Goal: Task Accomplishment & Management: Manage account settings

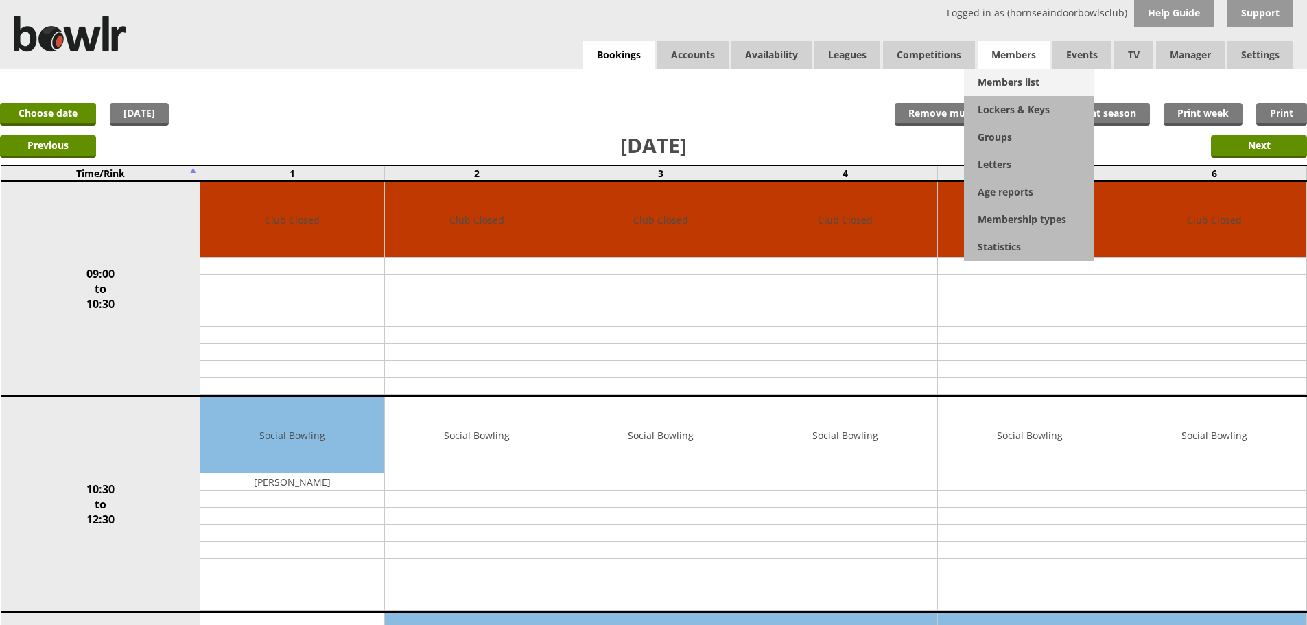
click at [1016, 78] on link "Members list" at bounding box center [1029, 82] width 130 height 27
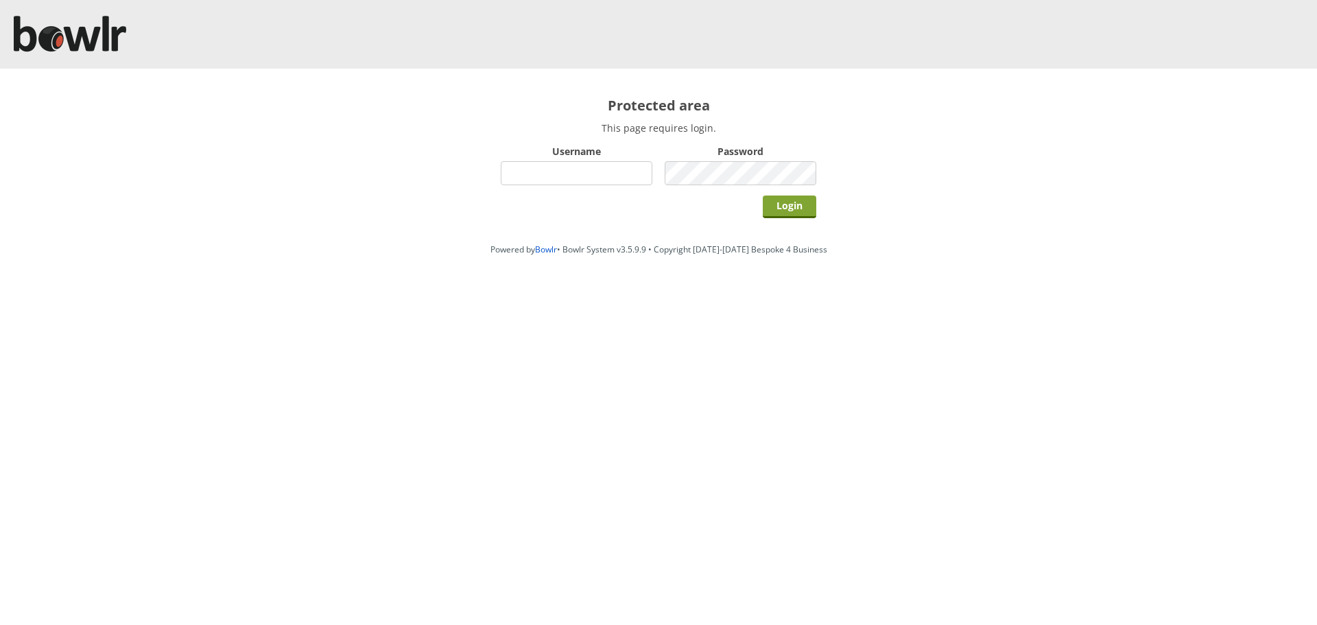
type input "hornseaindoorbowlsclub"
click at [810, 215] on input "Login" at bounding box center [790, 207] width 54 height 23
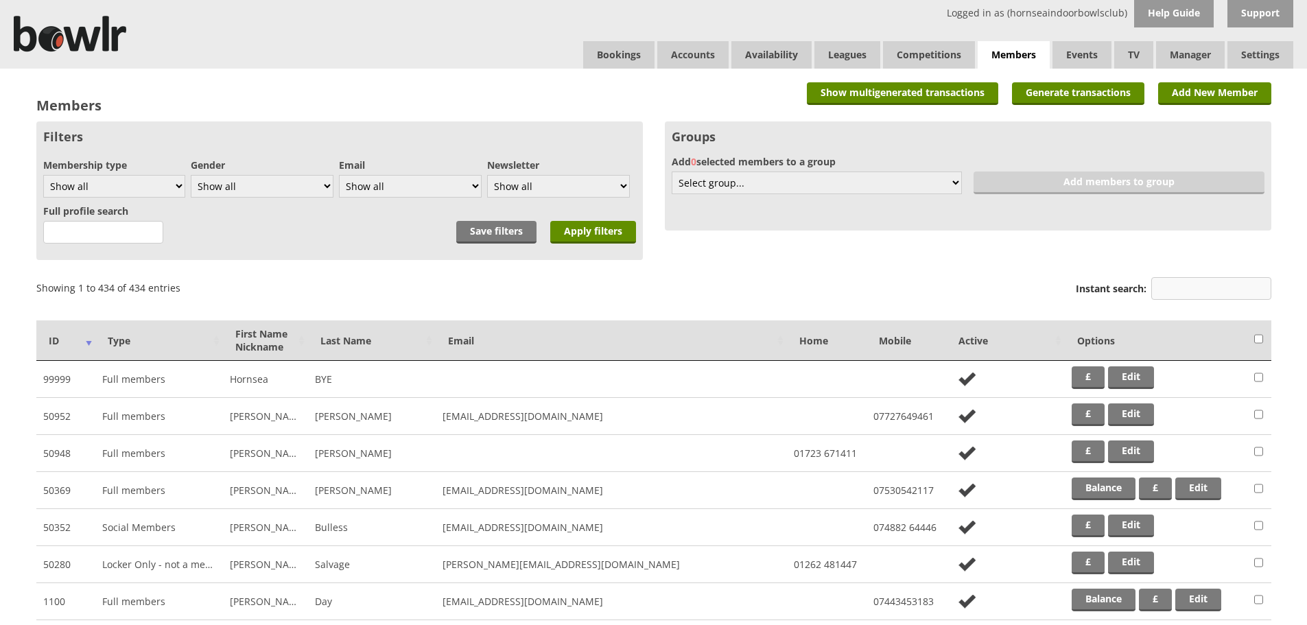
click at [1155, 283] on input "Instant search:" at bounding box center [1211, 288] width 120 height 23
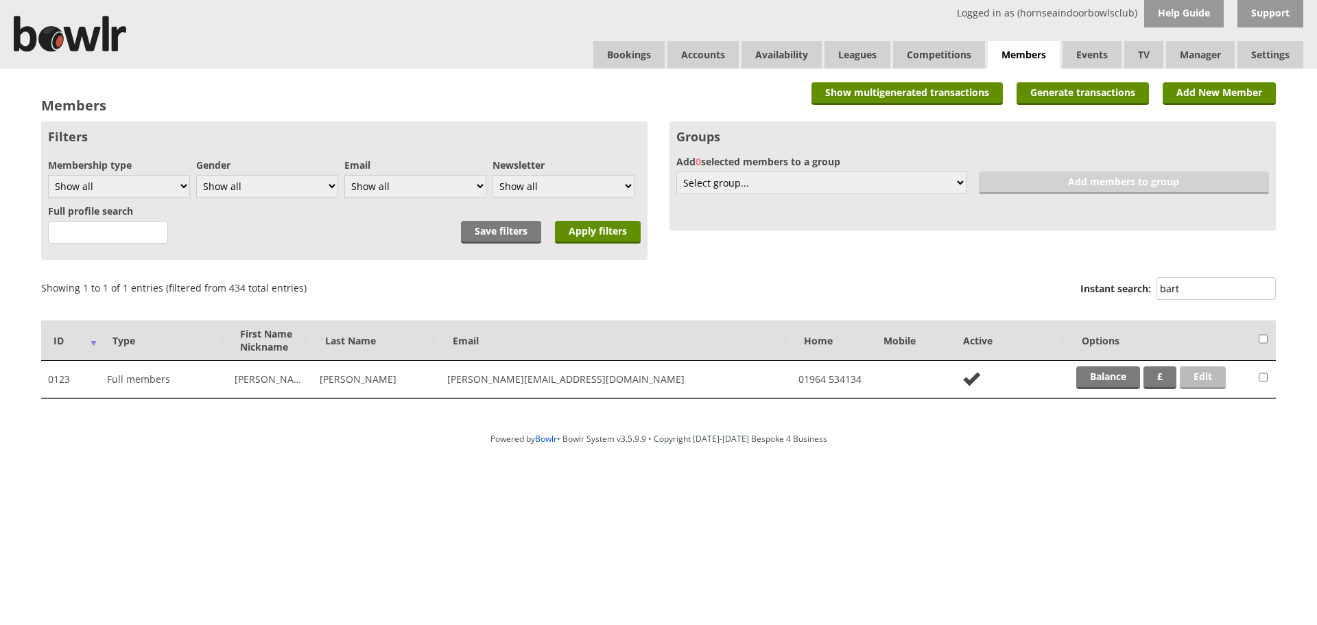
type input "bart"
click at [1222, 378] on link "Edit" at bounding box center [1203, 377] width 46 height 23
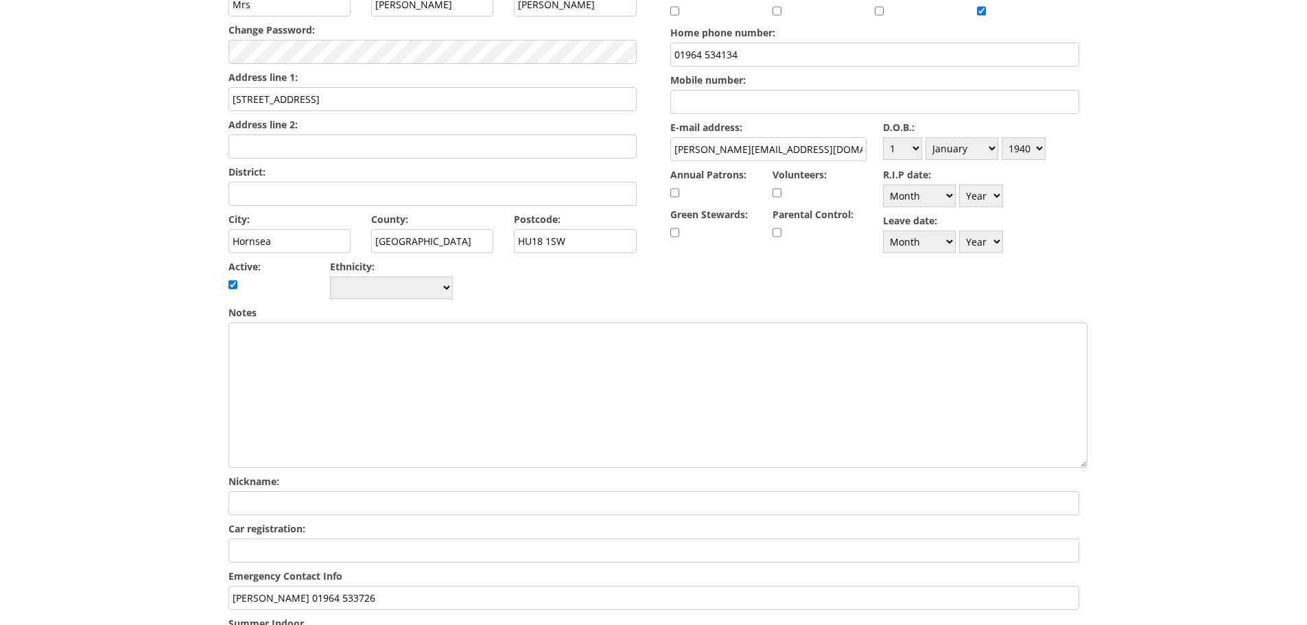
scroll to position [549, 0]
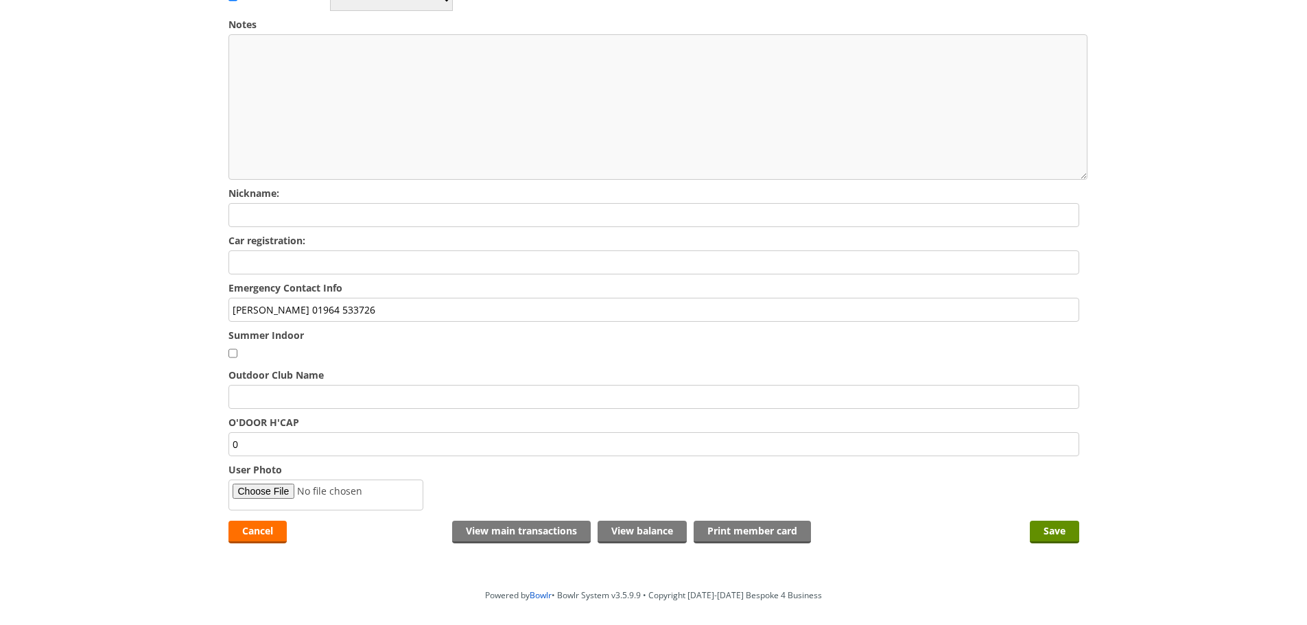
click at [704, 125] on textarea "Notes" at bounding box center [657, 106] width 859 height 145
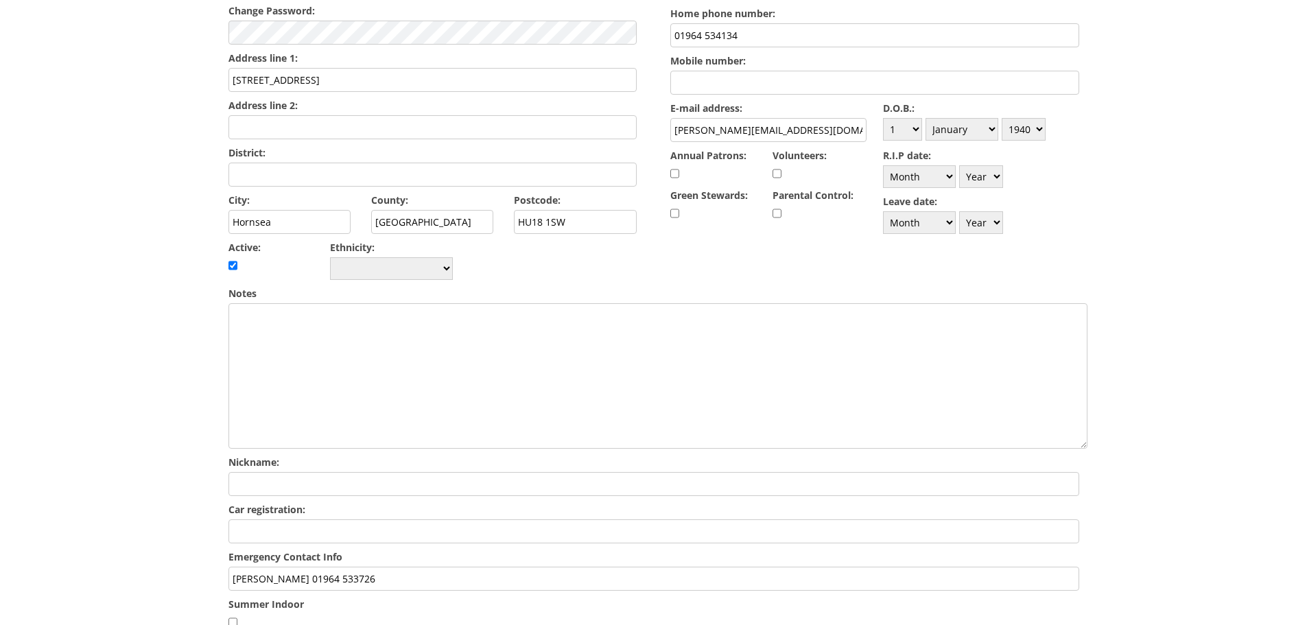
scroll to position [0, 0]
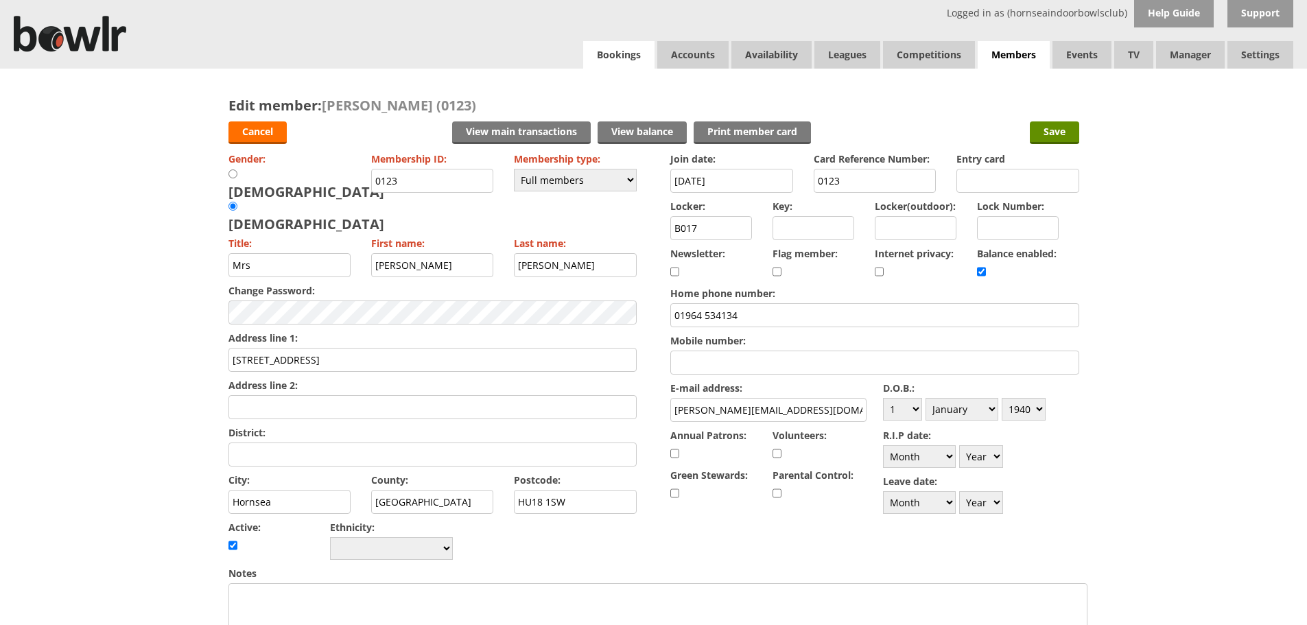
click at [611, 56] on link "Bookings" at bounding box center [618, 54] width 71 height 27
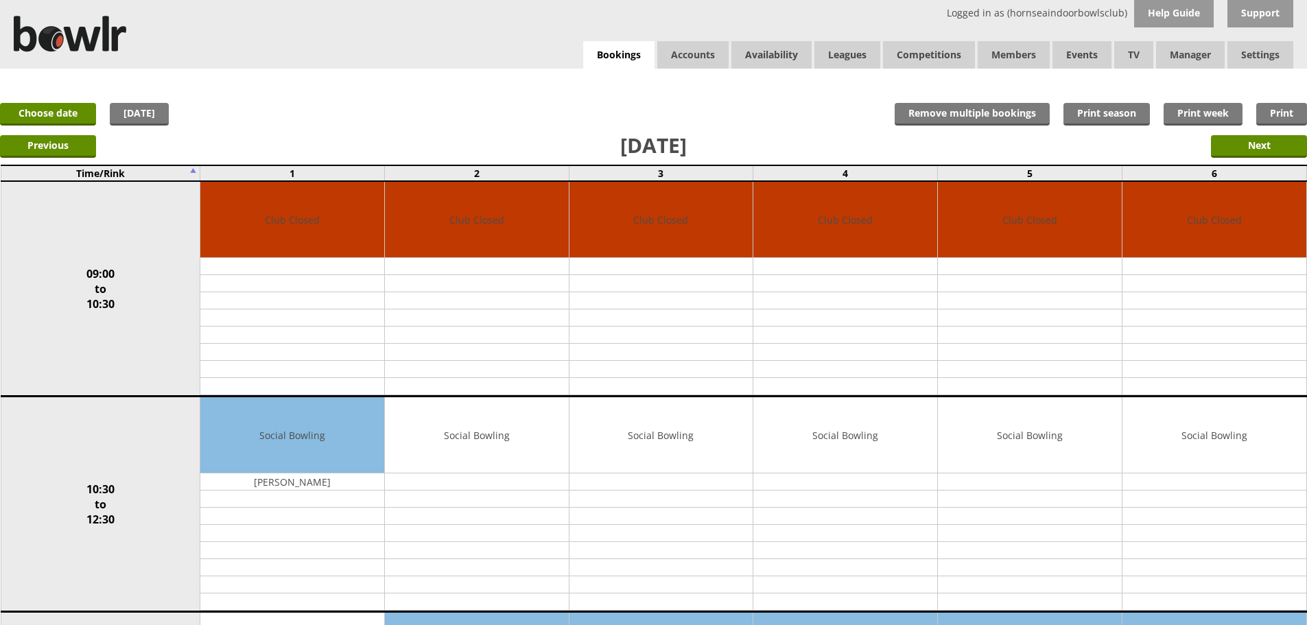
click at [624, 77] on div "x Move Booking Move to other date: 14-08-2025 09:00 to 10:30 10:30 to 12:30 12:…" at bounding box center [653, 82] width 1307 height 27
click at [640, 47] on link "Bookings" at bounding box center [618, 55] width 71 height 28
click at [19, 121] on link "Choose date" at bounding box center [48, 114] width 96 height 23
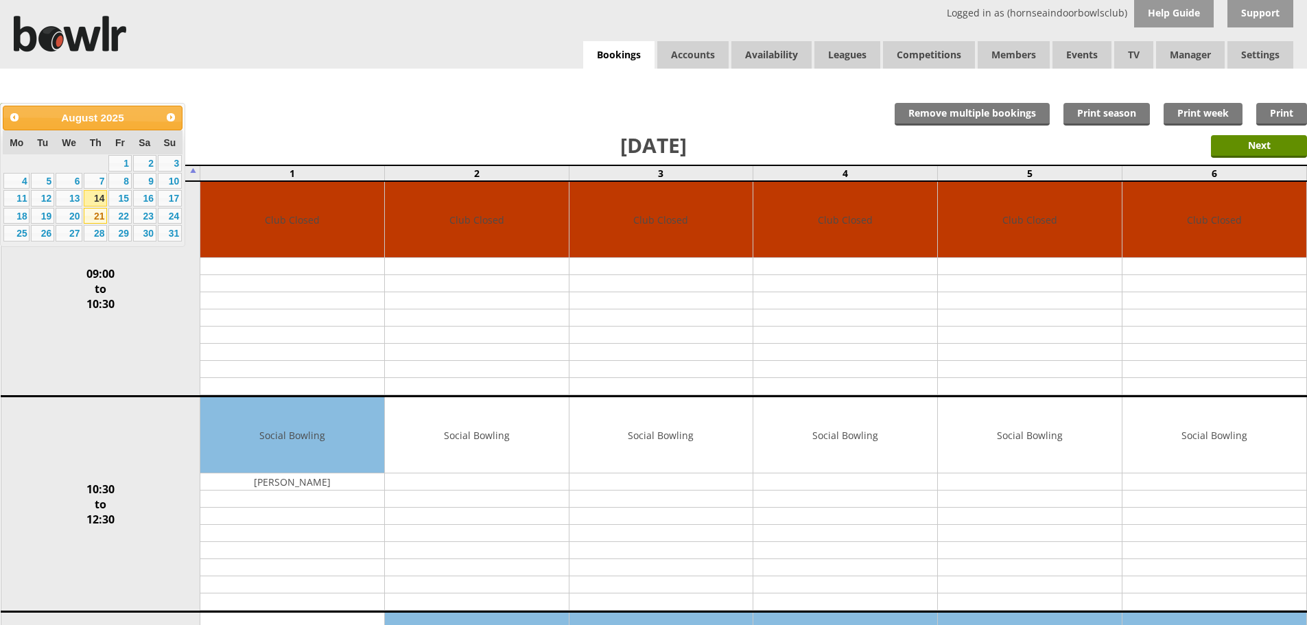
click at [96, 214] on link "21" at bounding box center [95, 216] width 23 height 16
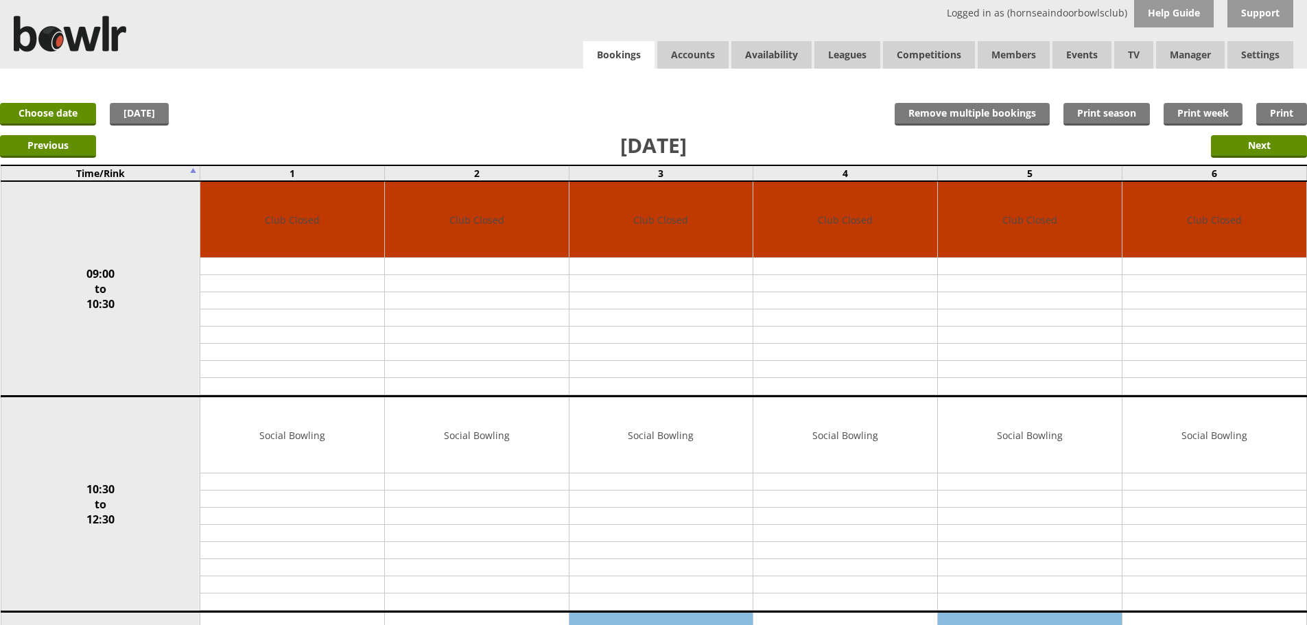
click at [608, 51] on link "Bookings" at bounding box center [618, 55] width 71 height 28
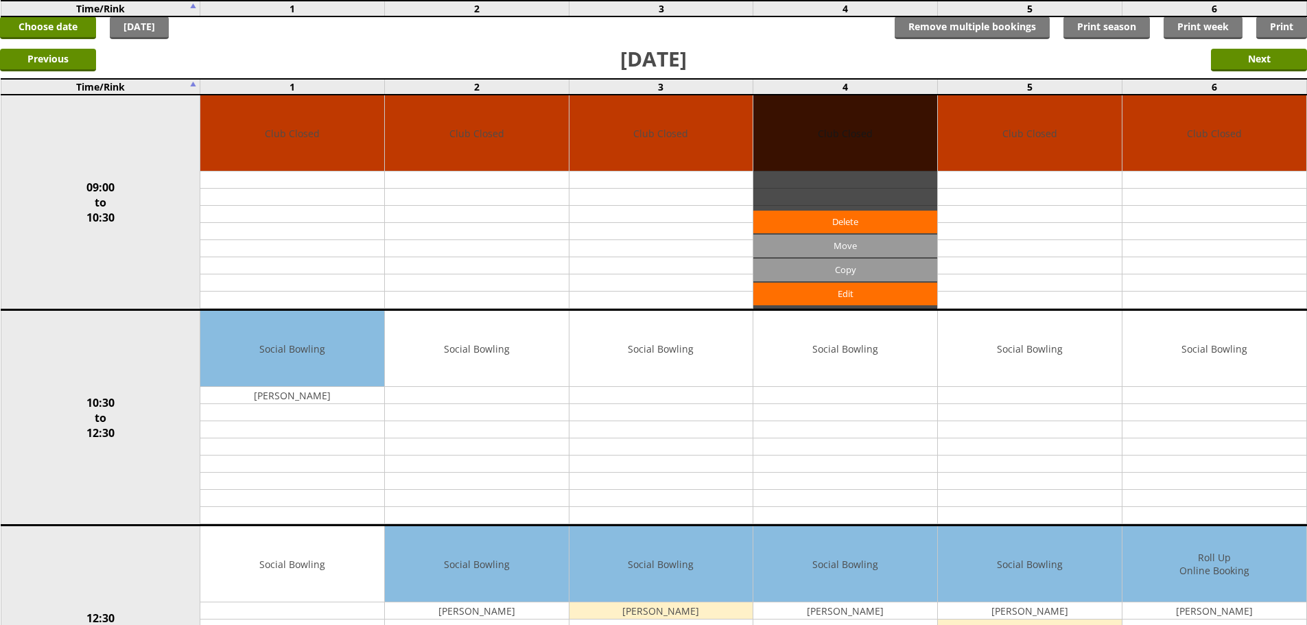
scroll to position [274, 0]
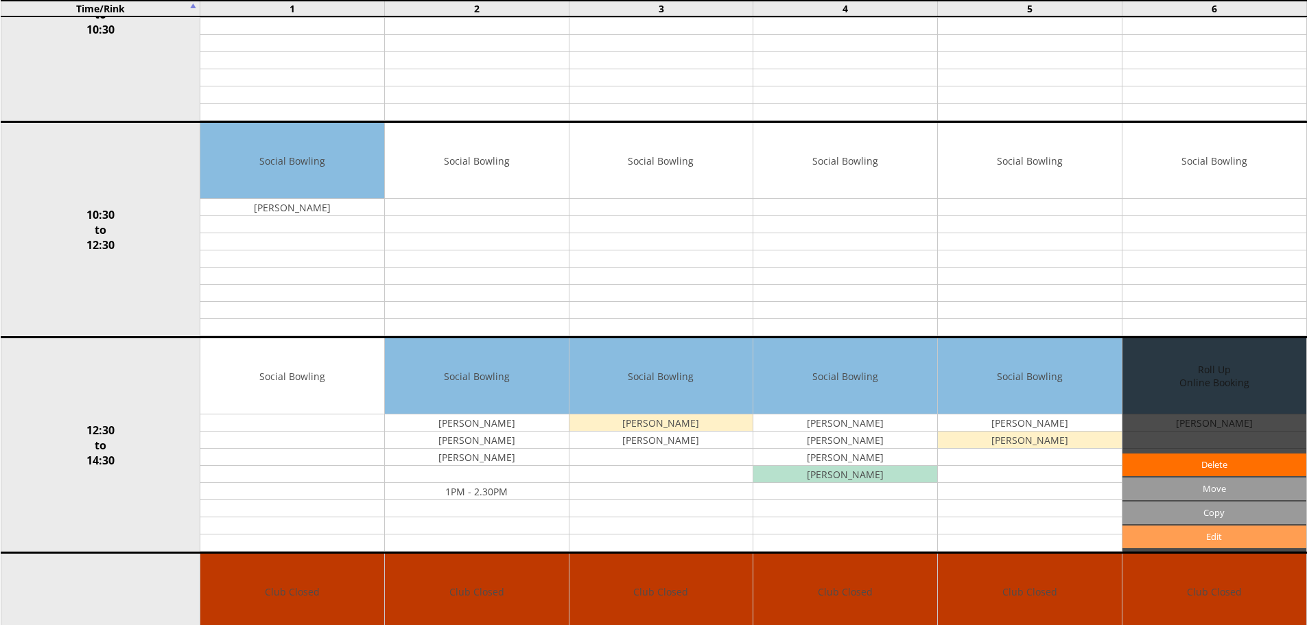
click at [1259, 545] on link "Edit" at bounding box center [1214, 537] width 184 height 23
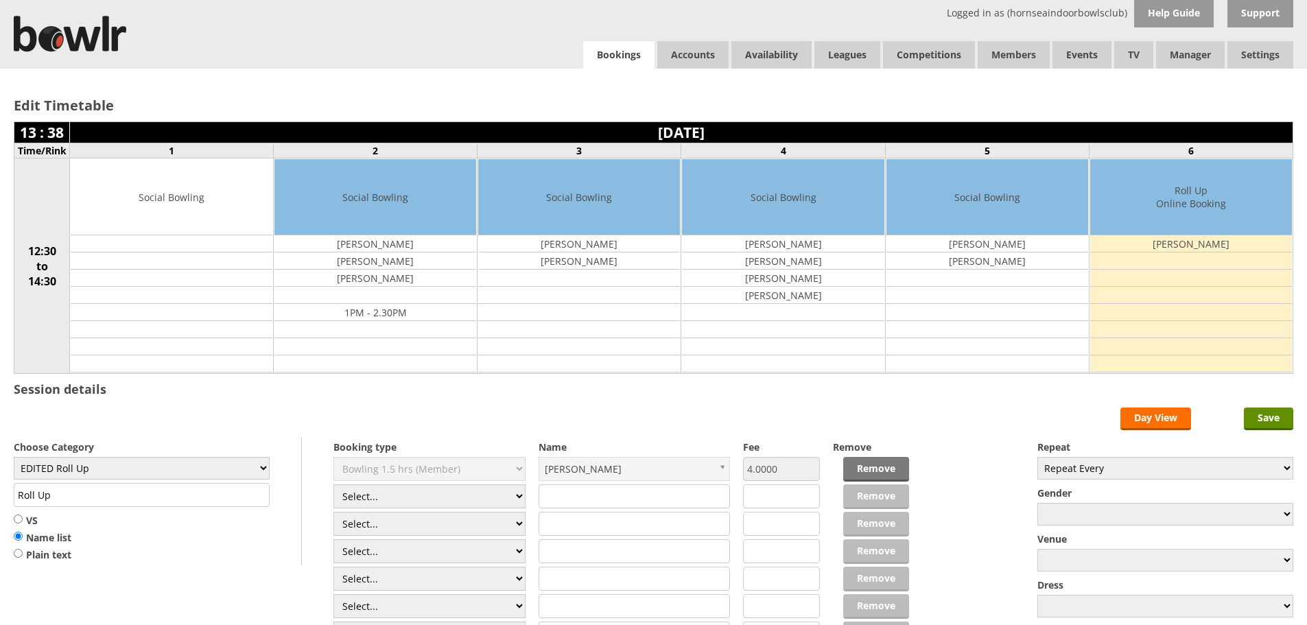
click at [639, 48] on link "Bookings" at bounding box center [618, 55] width 71 height 28
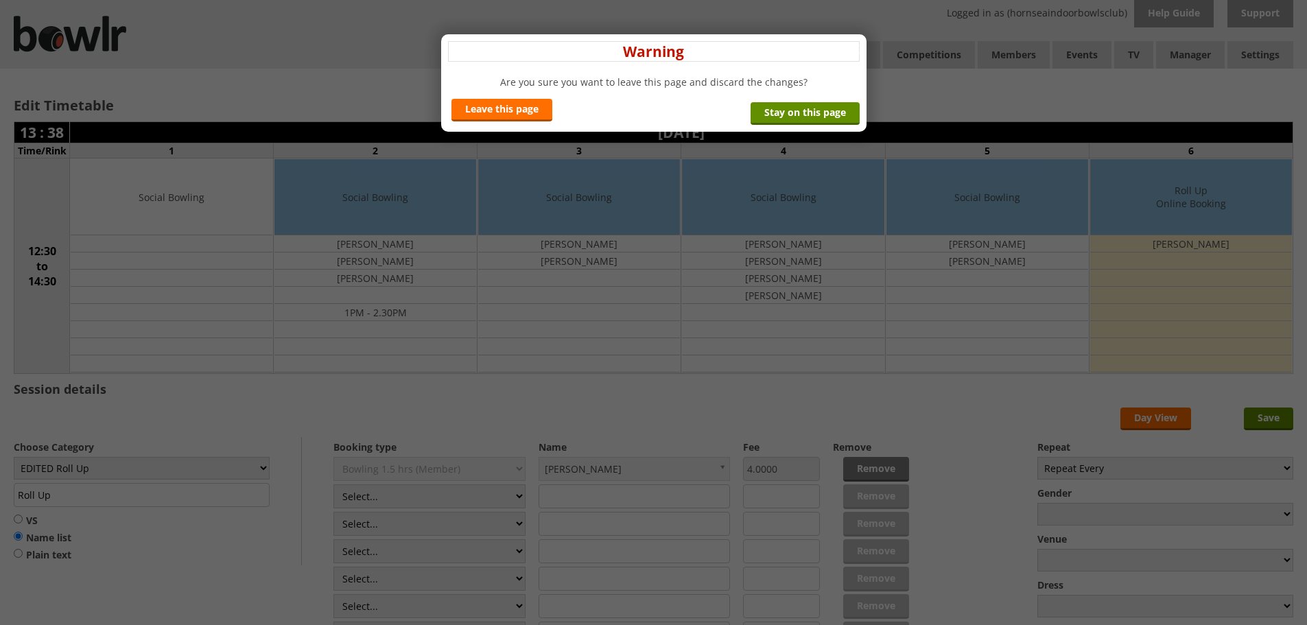
click at [530, 123] on div "x Warning Are you sure you want to leave this page and discard the changes? Lea…" at bounding box center [653, 82] width 425 height 97
click at [537, 109] on link "Leave this page" at bounding box center [501, 110] width 101 height 23
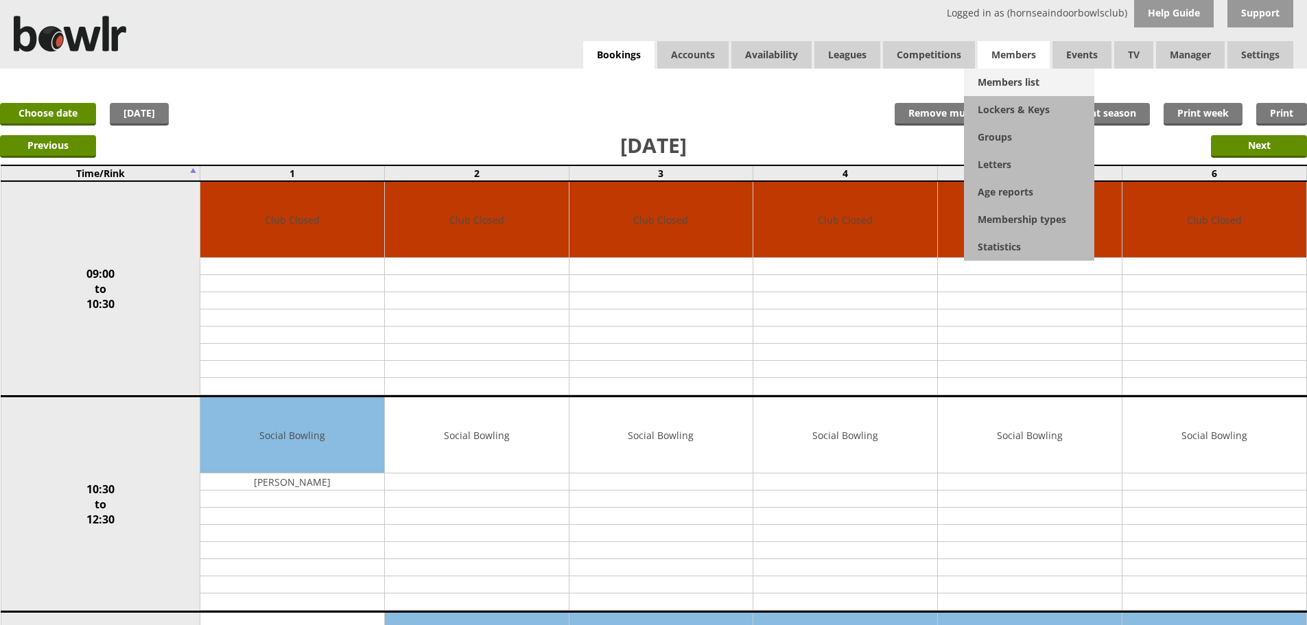
click at [1029, 79] on link "Members list" at bounding box center [1029, 82] width 130 height 27
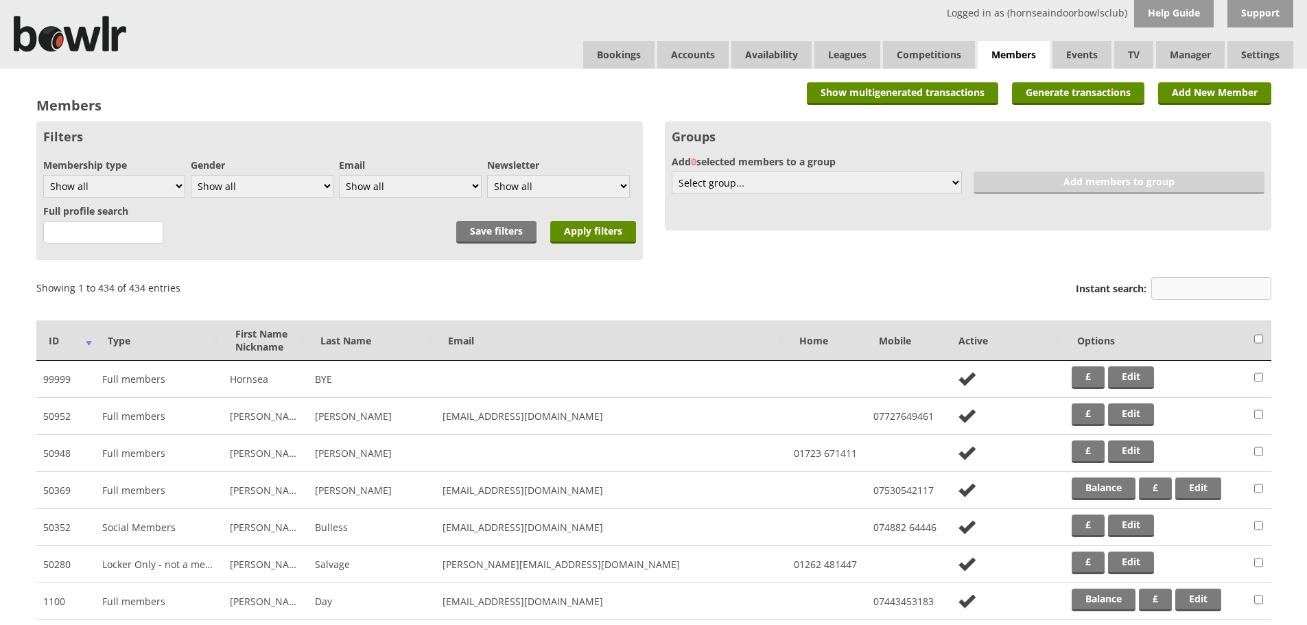
click at [1163, 282] on input "Instant search:" at bounding box center [1211, 288] width 120 height 23
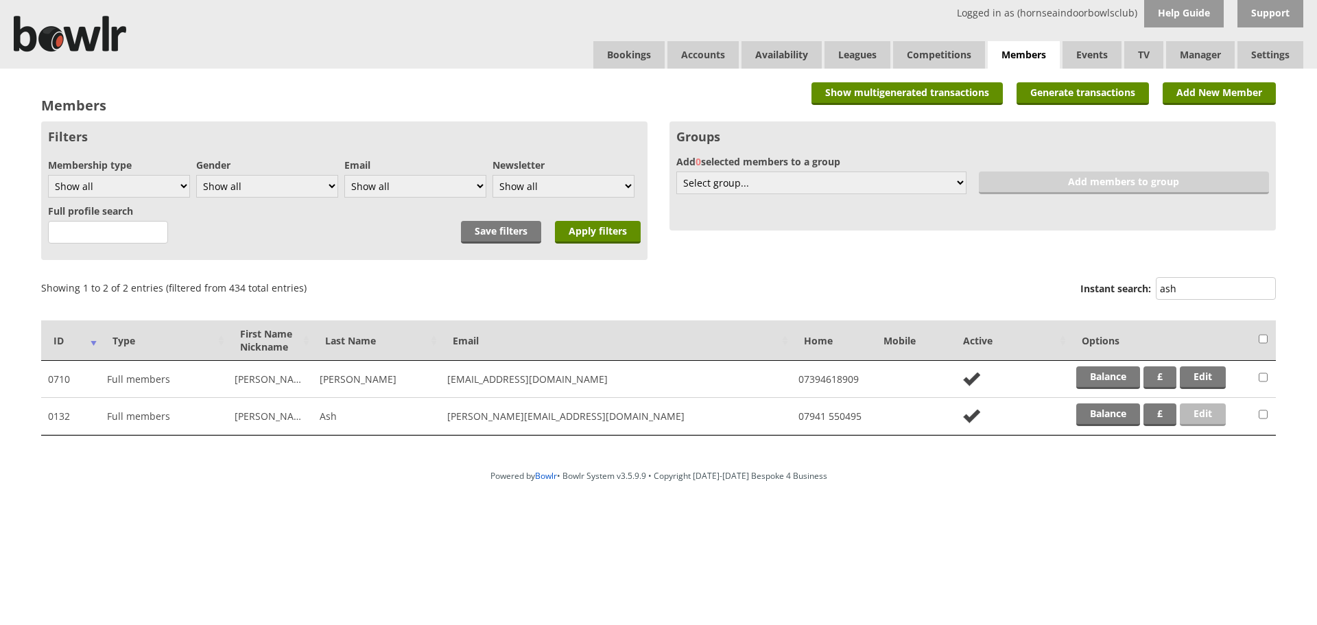
type input "ash"
click at [1219, 417] on link "Edit" at bounding box center [1203, 414] width 46 height 23
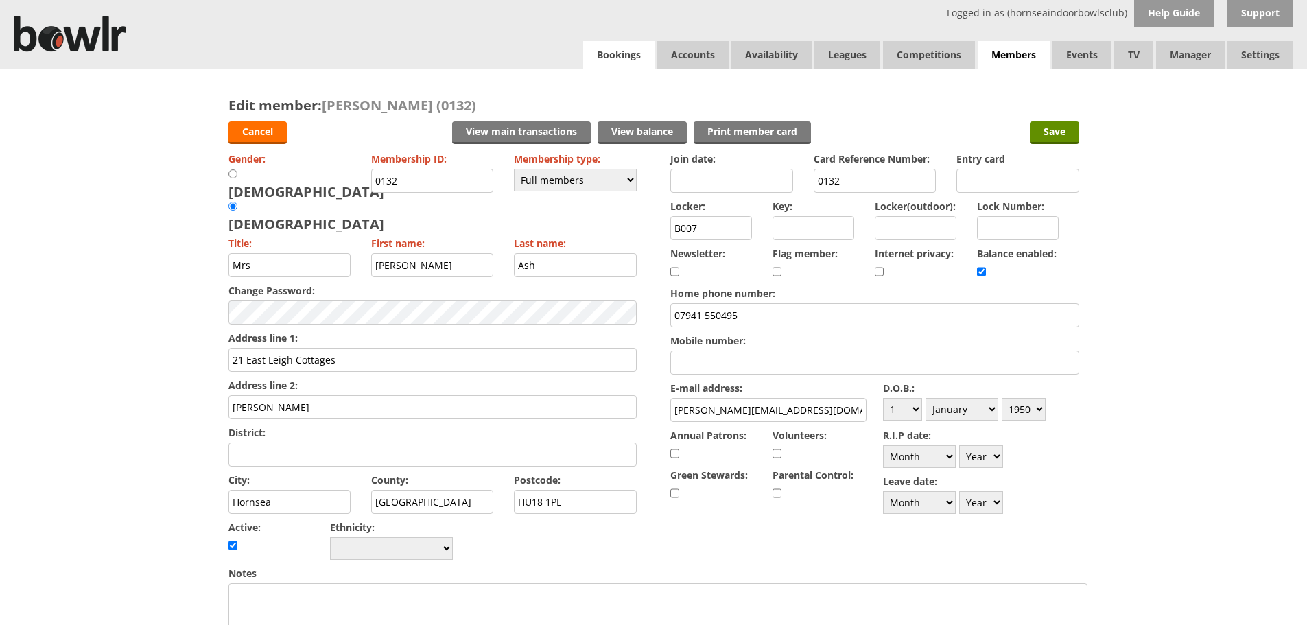
click at [604, 41] on div "Logged in as (hornseaindoorbowlsclub) Help Guide Support Bookings Accounts Rink…" at bounding box center [653, 34] width 1307 height 69
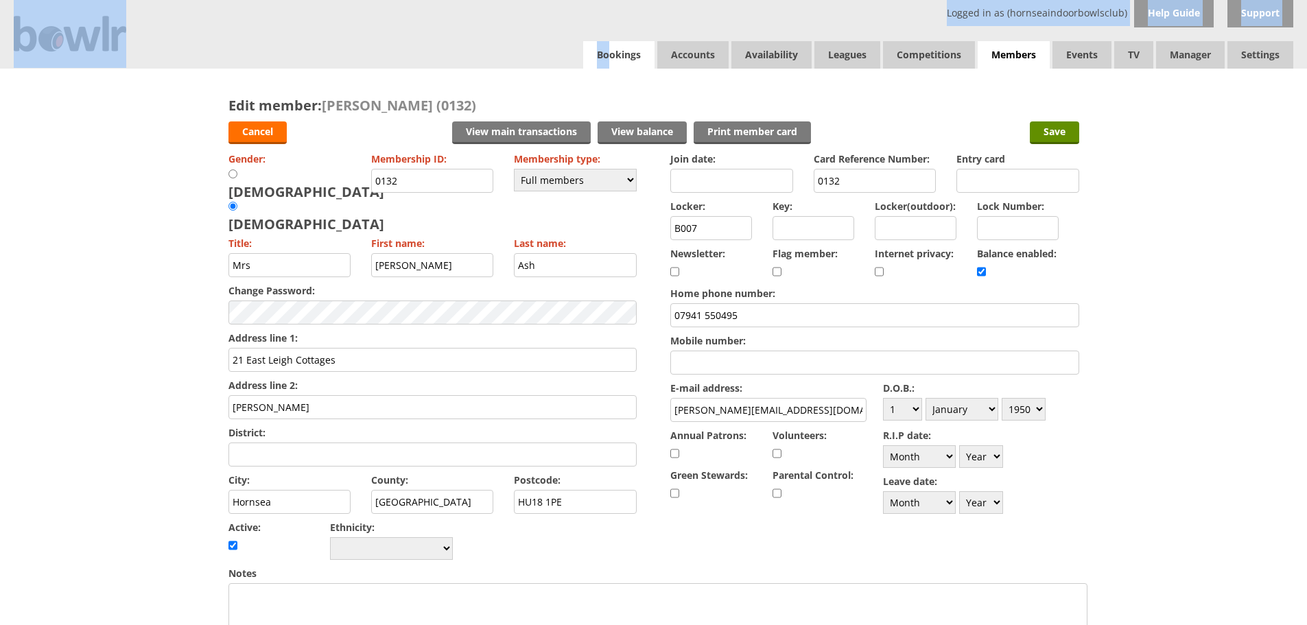
click at [606, 46] on link "Bookings" at bounding box center [618, 54] width 71 height 27
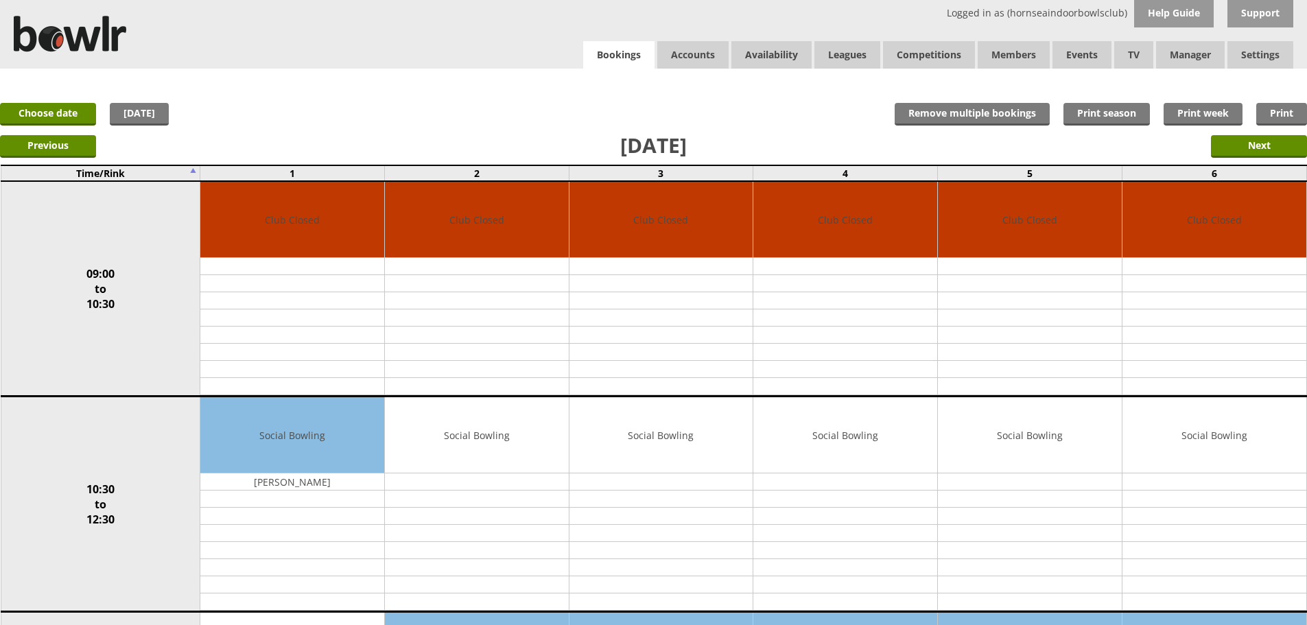
click at [626, 45] on link "Bookings" at bounding box center [618, 55] width 71 height 28
click at [628, 61] on link "Bookings" at bounding box center [618, 55] width 71 height 28
click at [85, 116] on link "Choose date" at bounding box center [48, 114] width 96 height 23
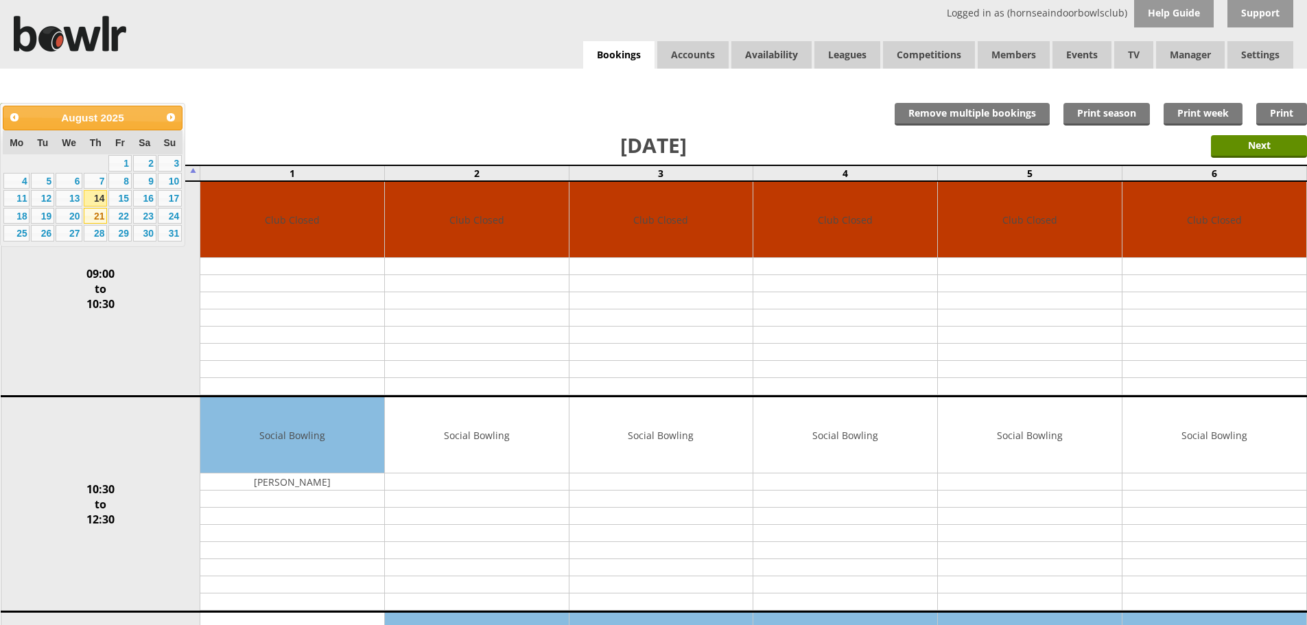
click at [93, 214] on link "21" at bounding box center [95, 216] width 23 height 16
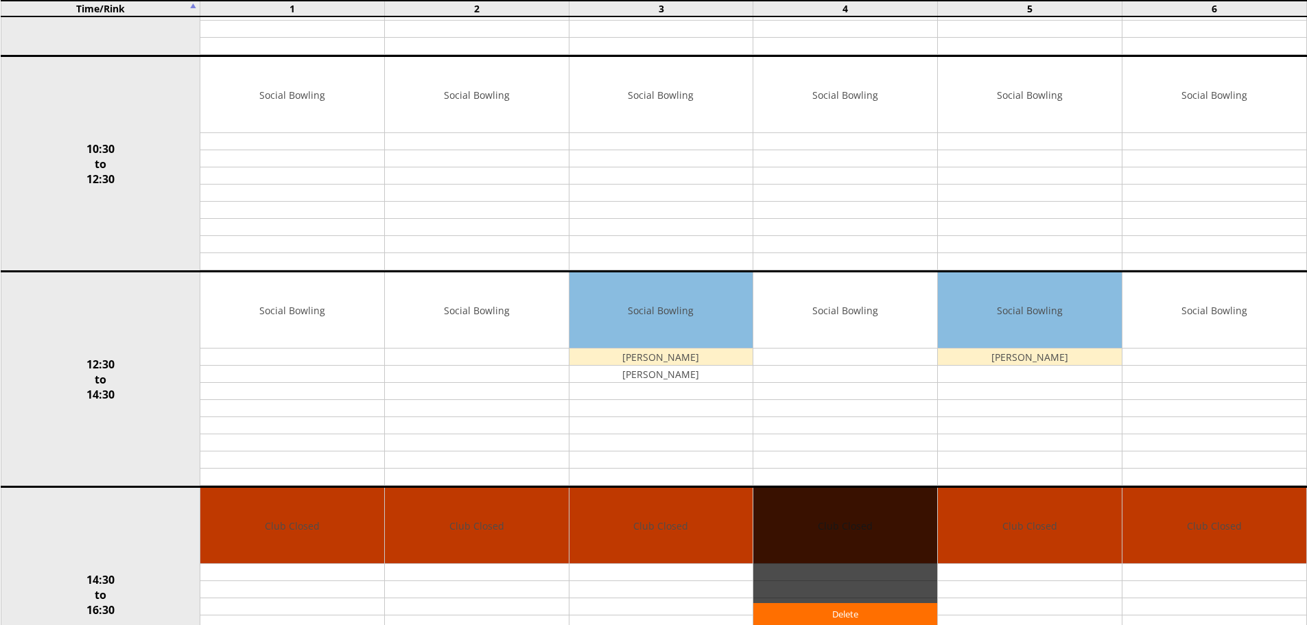
scroll to position [343, 0]
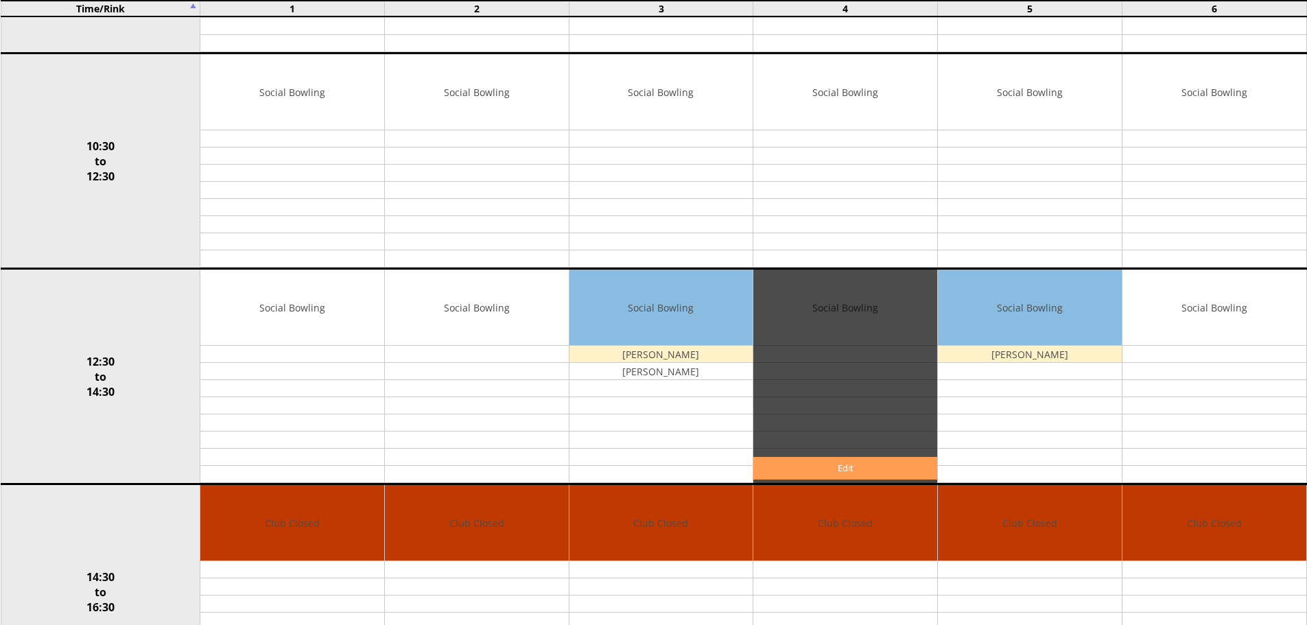
click at [812, 473] on link "Edit" at bounding box center [845, 468] width 184 height 23
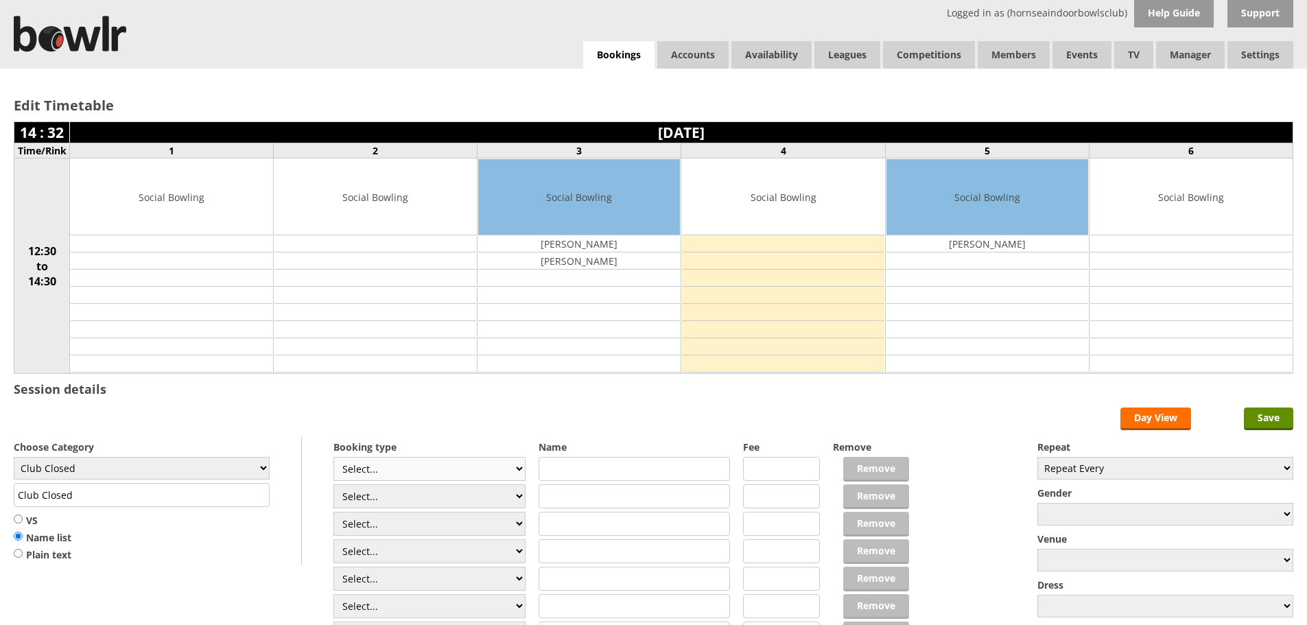
click at [475, 467] on select "Select... Club Competition (Member) Club Competition (Visitor) National (Member…" at bounding box center [429, 469] width 192 height 24
select select "1_50"
click at [333, 457] on select "Select... Club Competition (Member) Club Competition (Visitor) National (Member…" at bounding box center [429, 469] width 192 height 24
type input "5.0000"
click at [449, 488] on select "Select... Club Competition (Member) Club Competition (Visitor) National (Member…" at bounding box center [429, 496] width 192 height 24
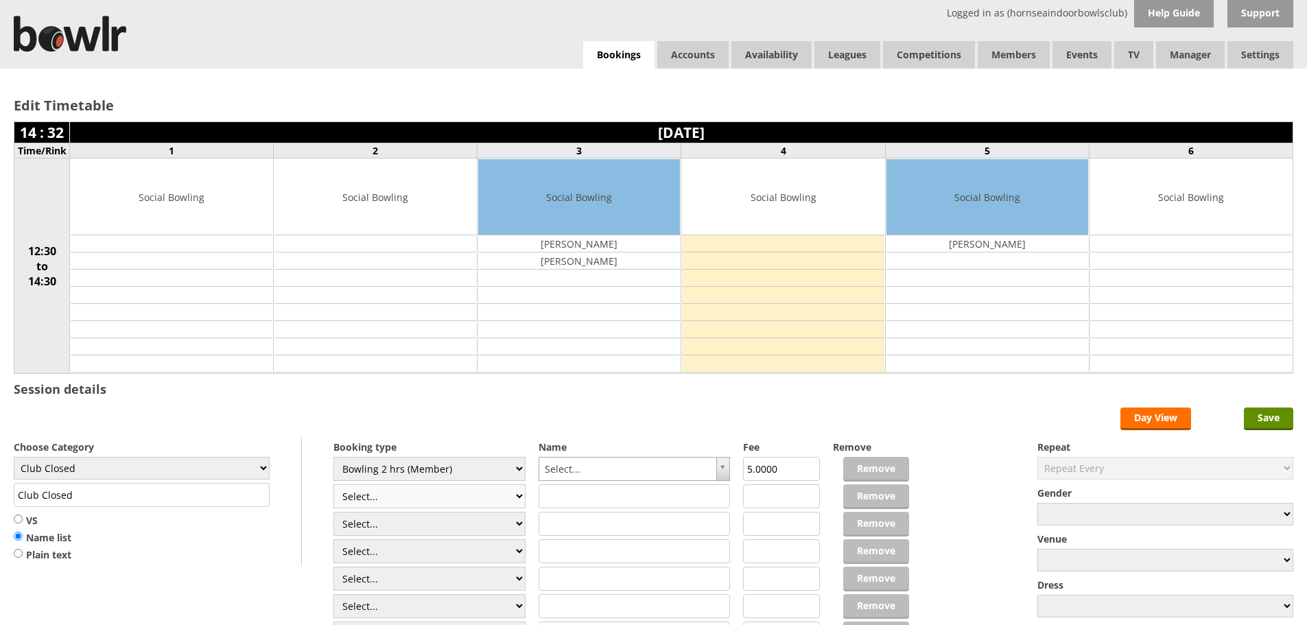
select select "1_50"
click at [333, 484] on select "Select... Club Competition (Member) Club Competition (Visitor) National (Member…" at bounding box center [429, 496] width 192 height 24
type input "5.0000"
click at [213, 461] on select "Club Closed Singles League Triples League Pairs League Friendly Social Bowling …" at bounding box center [142, 468] width 256 height 23
select select "119"
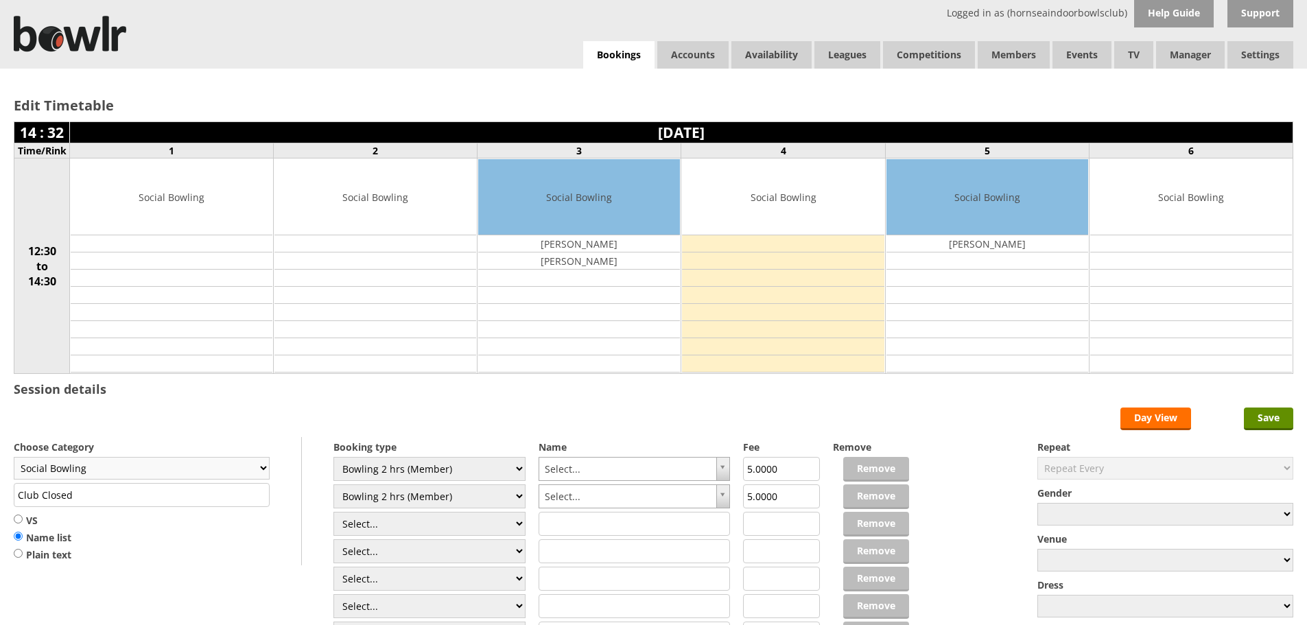
click at [14, 457] on select "Club Closed Singles League Triples League Pairs League Friendly Social Bowling …" at bounding box center [142, 468] width 256 height 23
type input "Social Bowling"
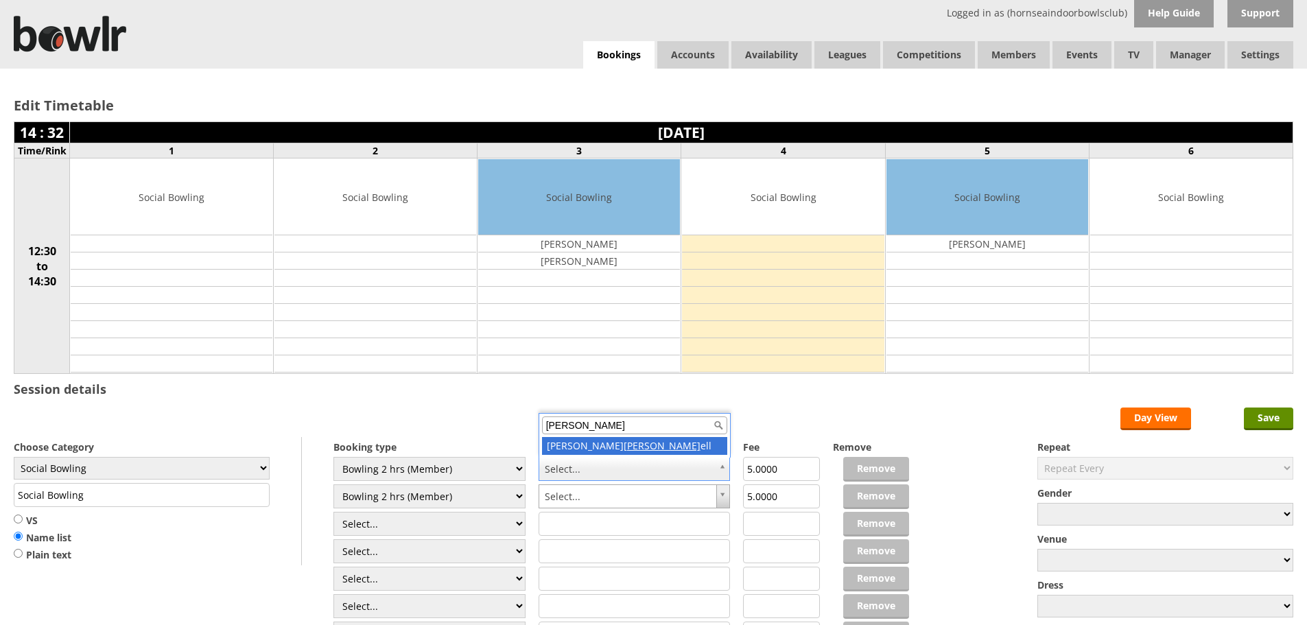
type input "murr"
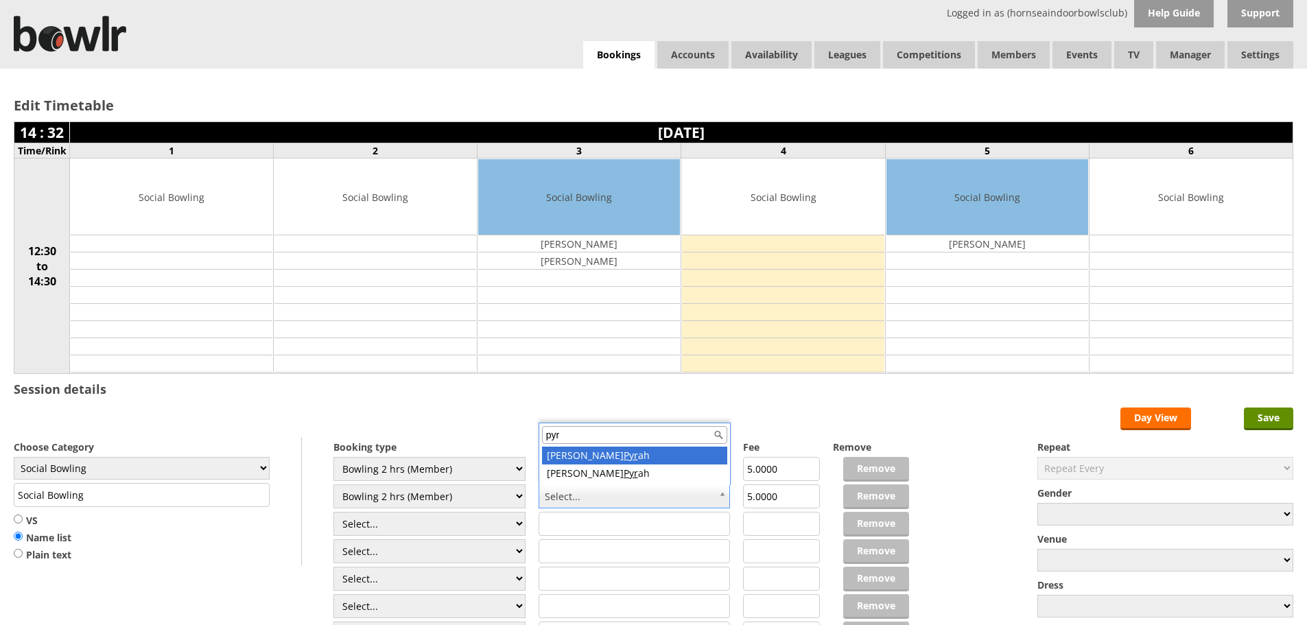
type input "pyr"
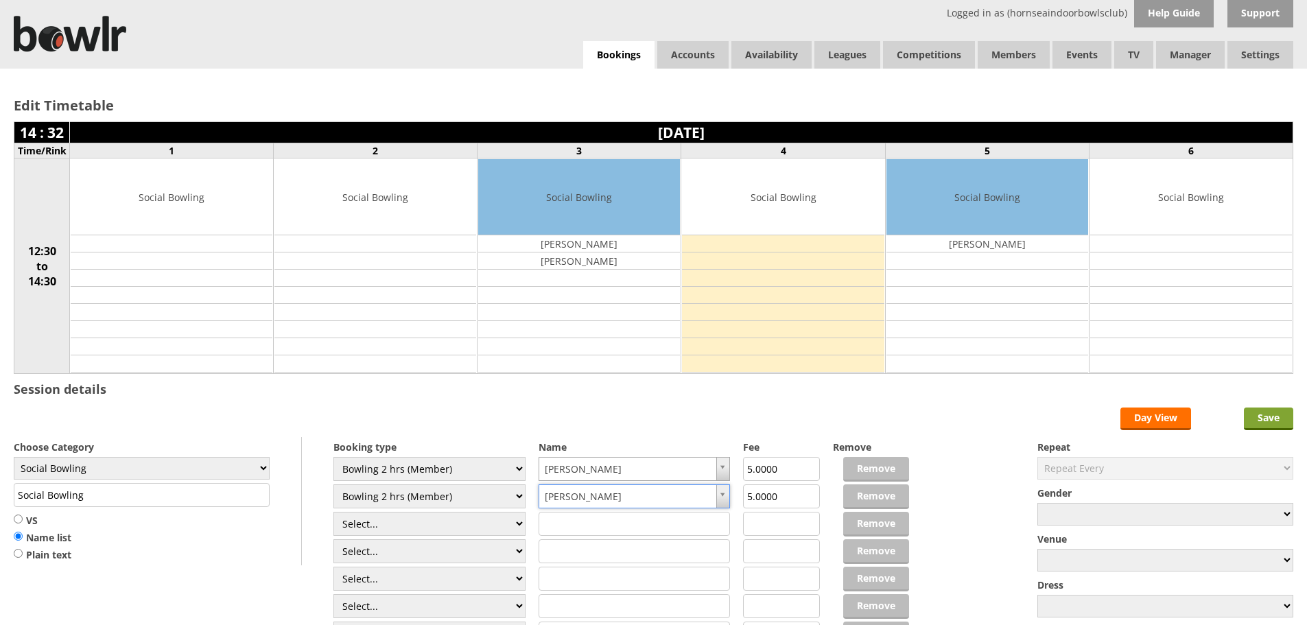
click at [1283, 421] on input "Save" at bounding box center [1268, 419] width 49 height 23
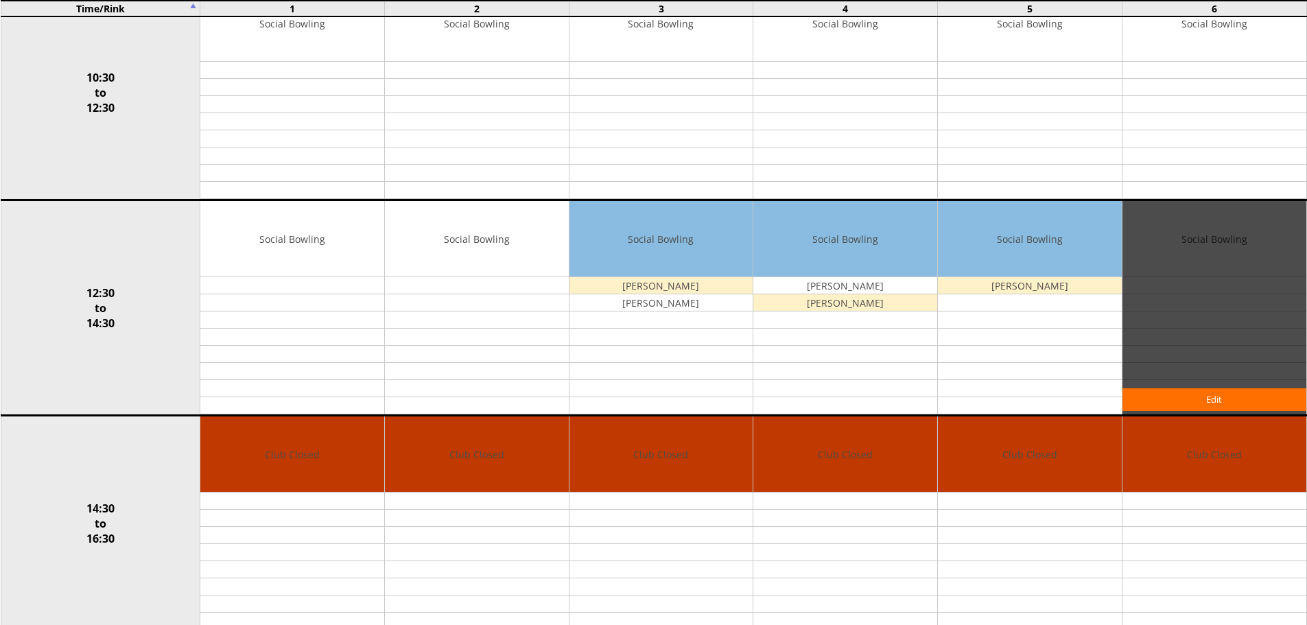
scroll to position [958, 0]
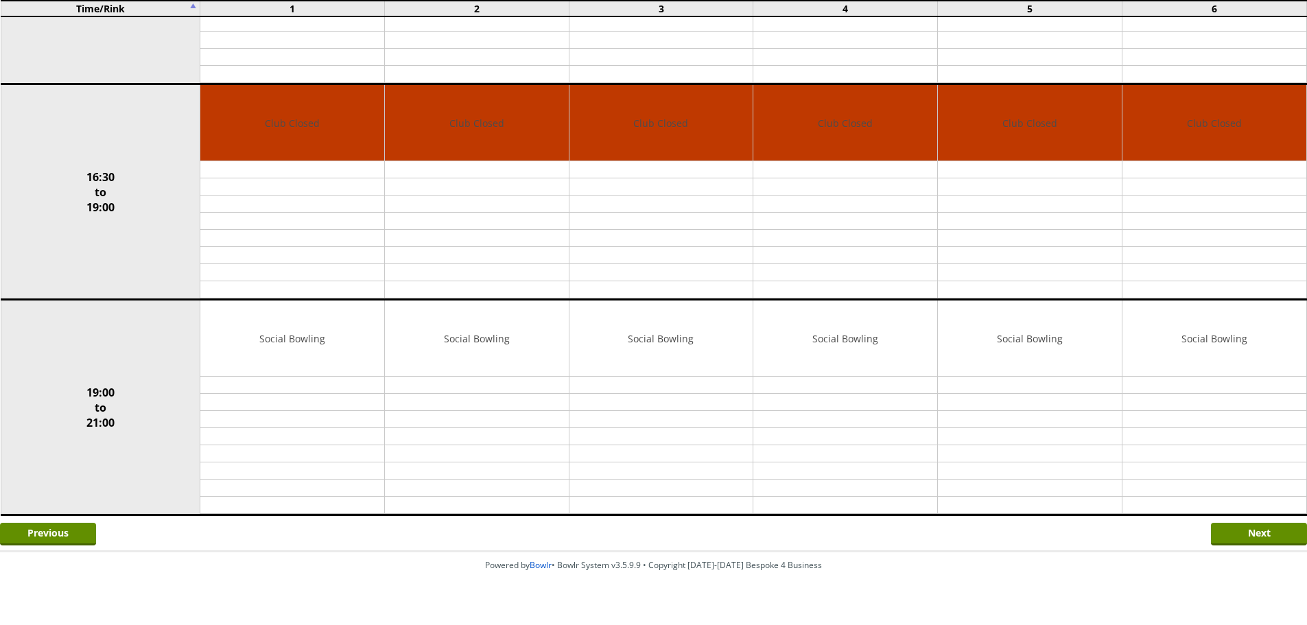
click at [1246, 260] on td "Club Closed Edit Move Copy Delete" at bounding box center [1214, 191] width 185 height 215
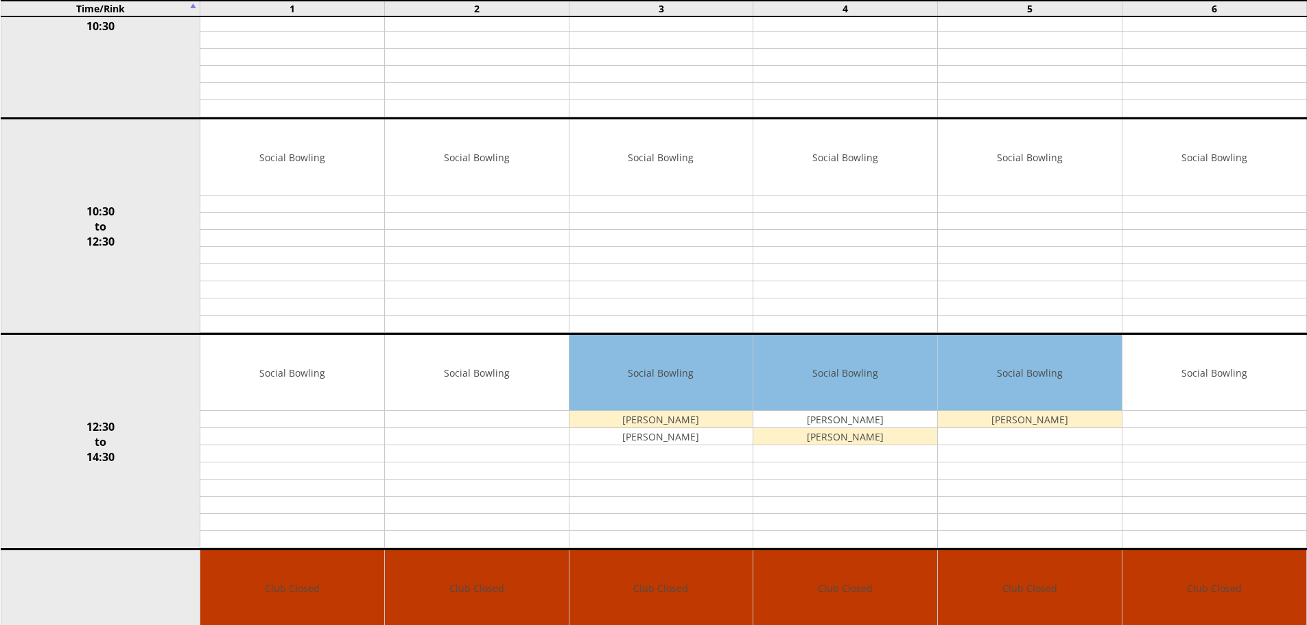
scroll to position [0, 0]
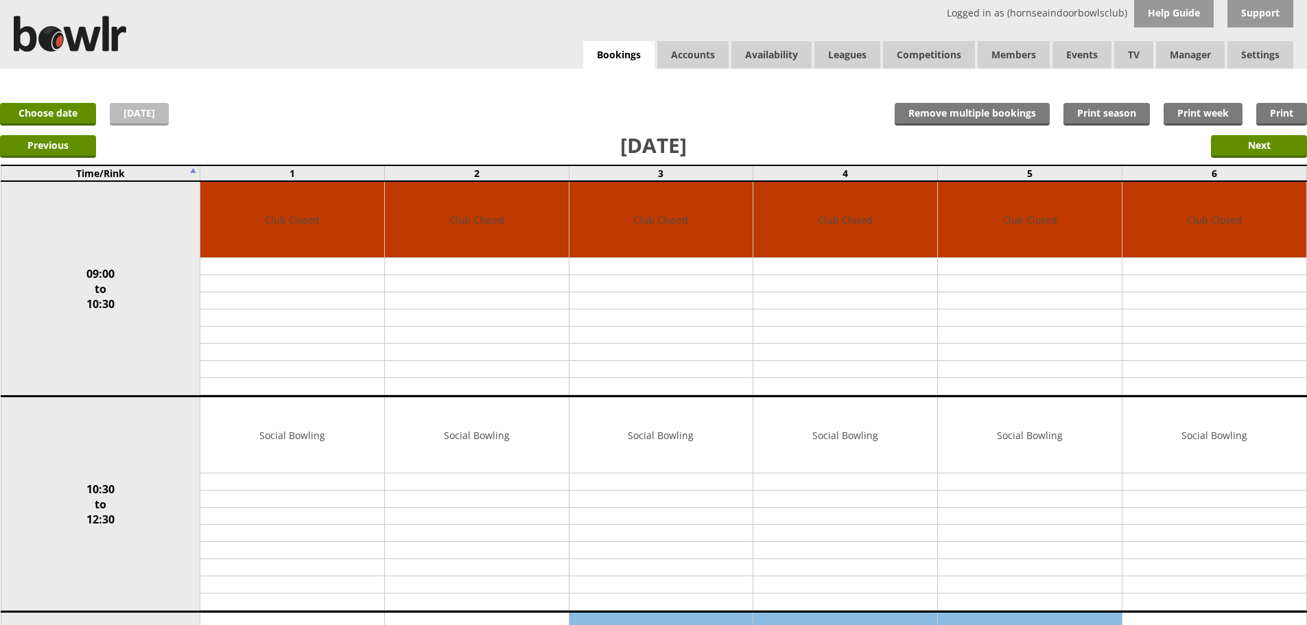
click at [155, 111] on link "Today" at bounding box center [139, 114] width 59 height 23
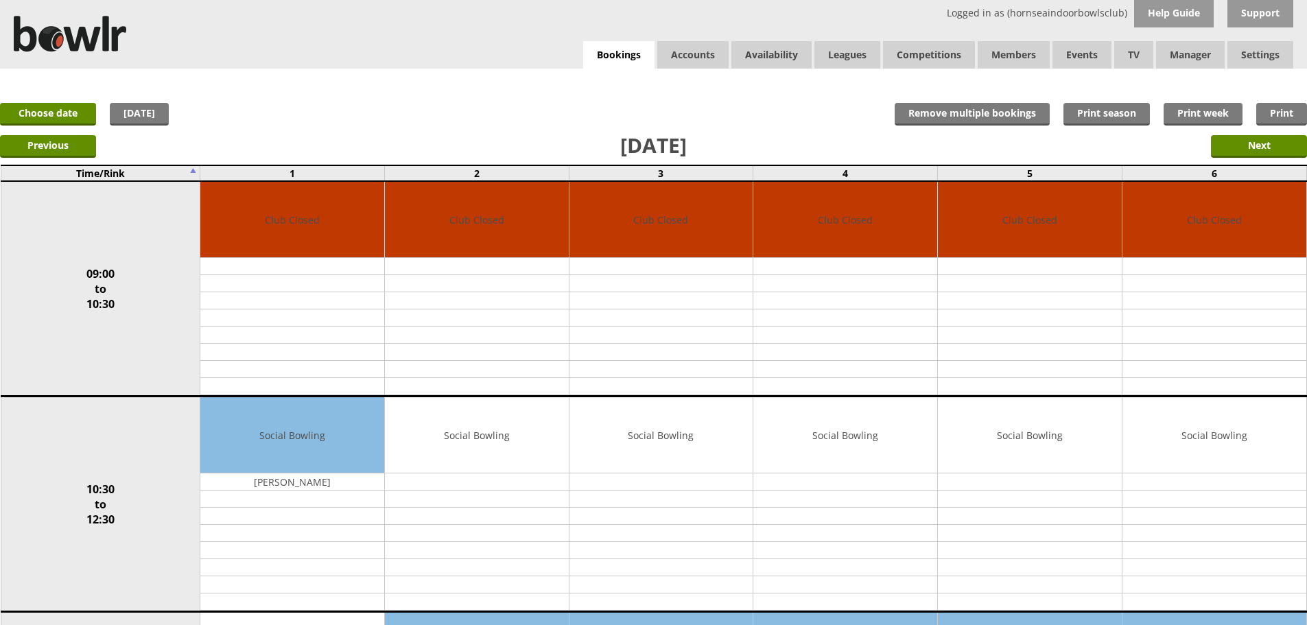
click at [65, 112] on link "Choose date" at bounding box center [48, 114] width 96 height 23
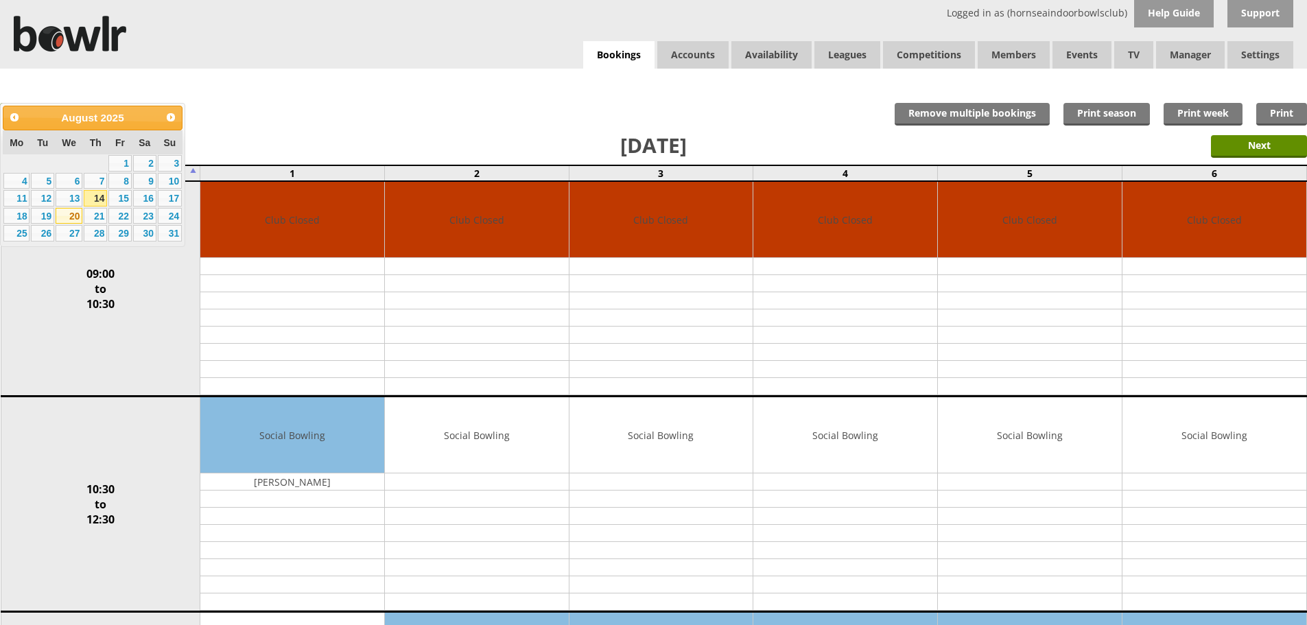
click at [69, 215] on link "20" at bounding box center [69, 216] width 27 height 16
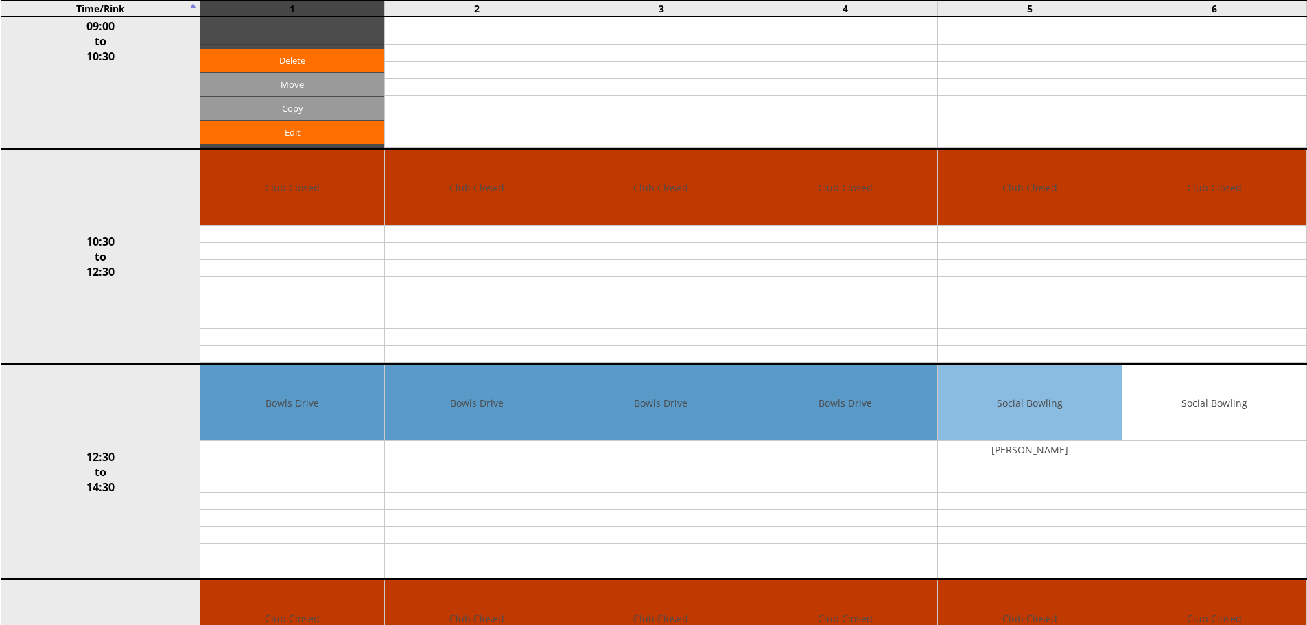
scroll to position [274, 0]
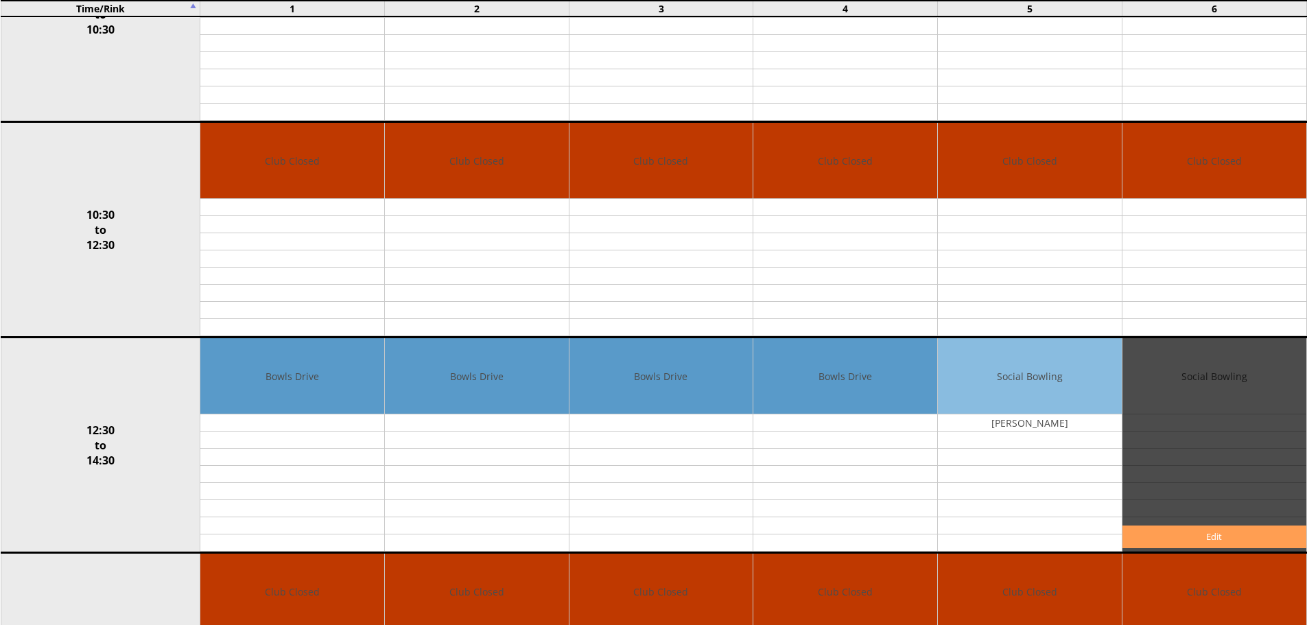
click at [1169, 530] on link "Edit" at bounding box center [1214, 537] width 184 height 23
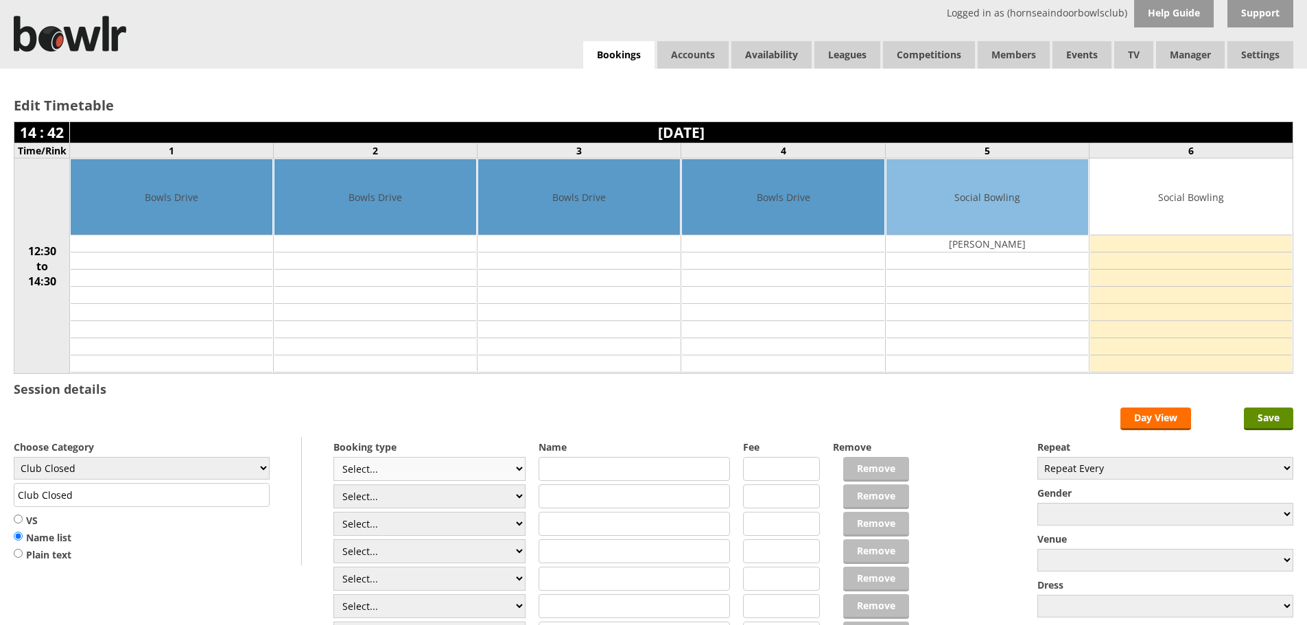
click at [489, 462] on select "Select... Club Competition (Member) Club Competition (Visitor) National (Member…" at bounding box center [429, 469] width 192 height 24
select select "1_54"
click at [333, 457] on select "Select... Club Competition (Member) Club Competition (Visitor) National (Member…" at bounding box center [429, 469] width 192 height 24
type input "3.0000"
click at [469, 496] on select "Select... Club Competition (Member) Club Competition (Visitor) National (Member…" at bounding box center [429, 496] width 192 height 24
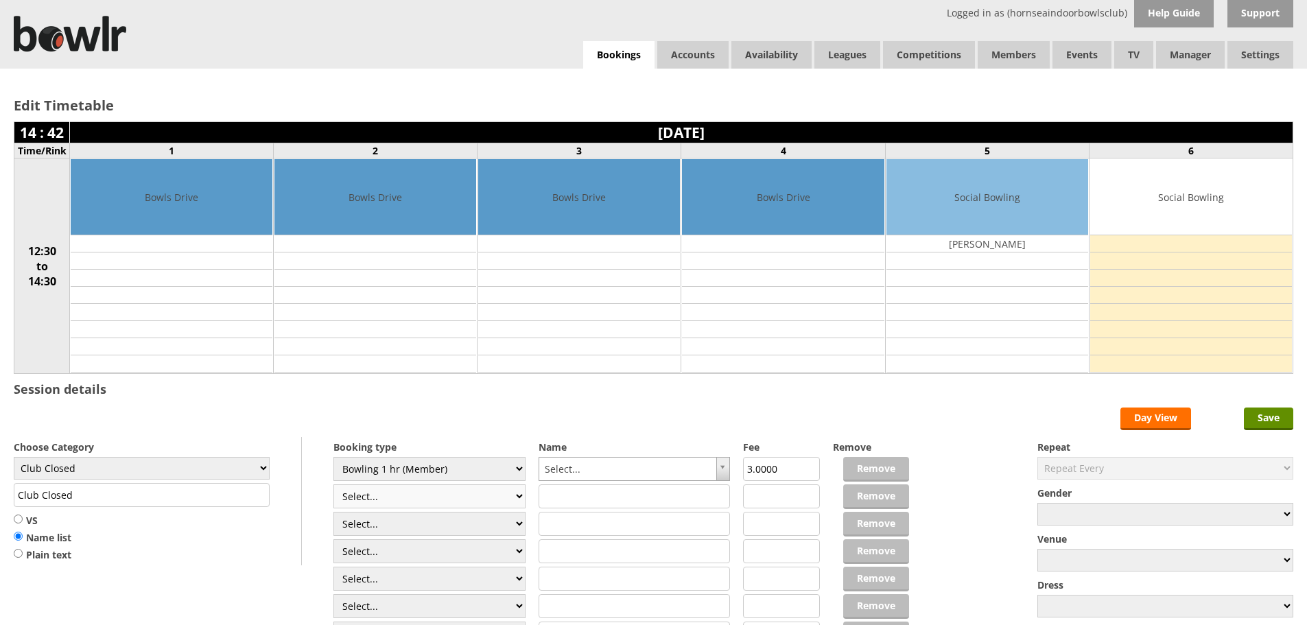
select select "1_54"
click at [333, 484] on select "Select... Club Competition (Member) Club Competition (Visitor) National (Member…" at bounding box center [429, 496] width 192 height 24
type input "3.0000"
click at [559, 546] on input "text" at bounding box center [635, 551] width 192 height 24
type input "12:30pm-1:30pm"
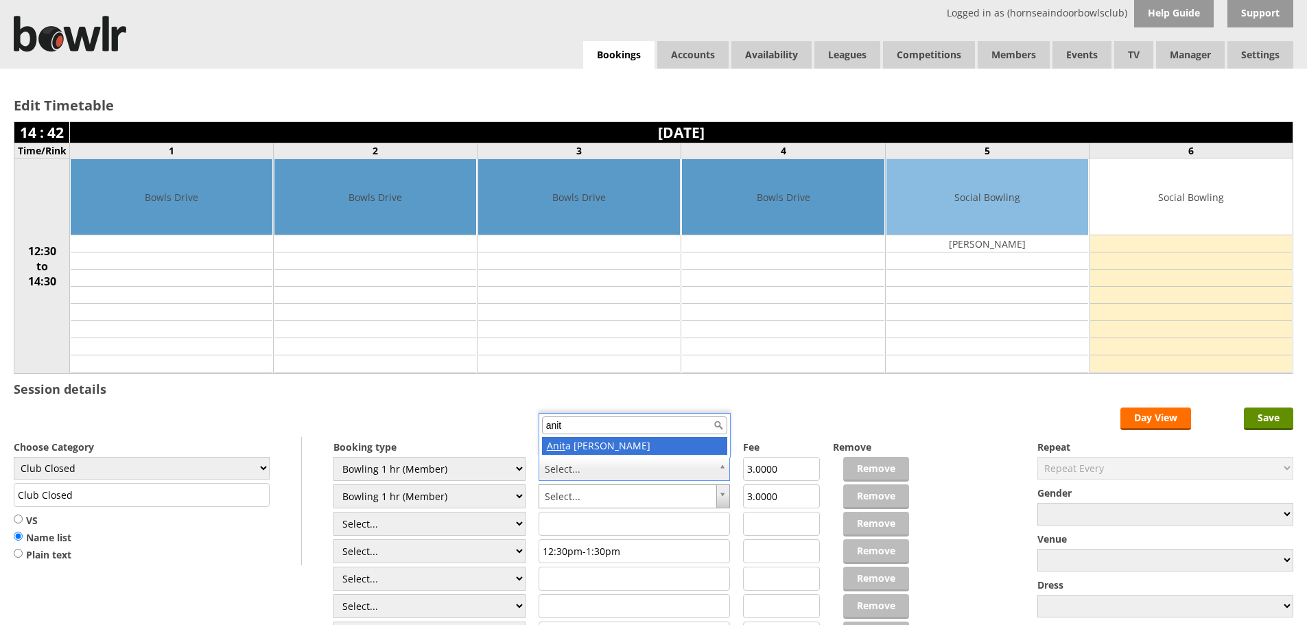
type input "anit"
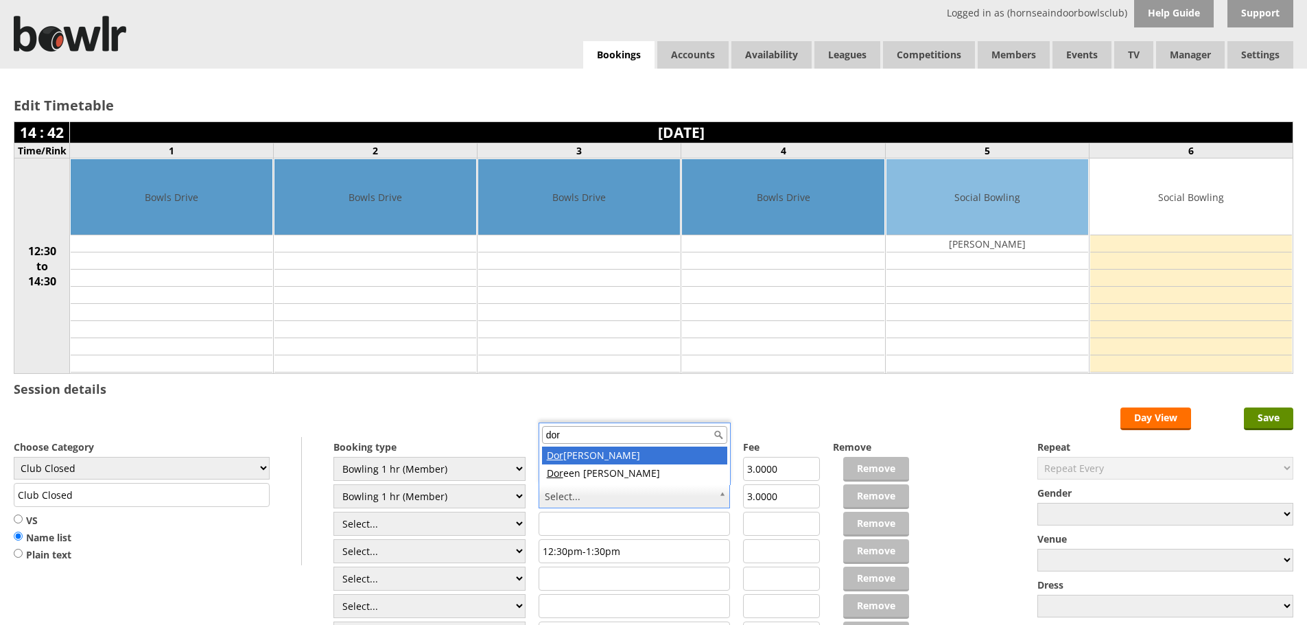
type input "dor"
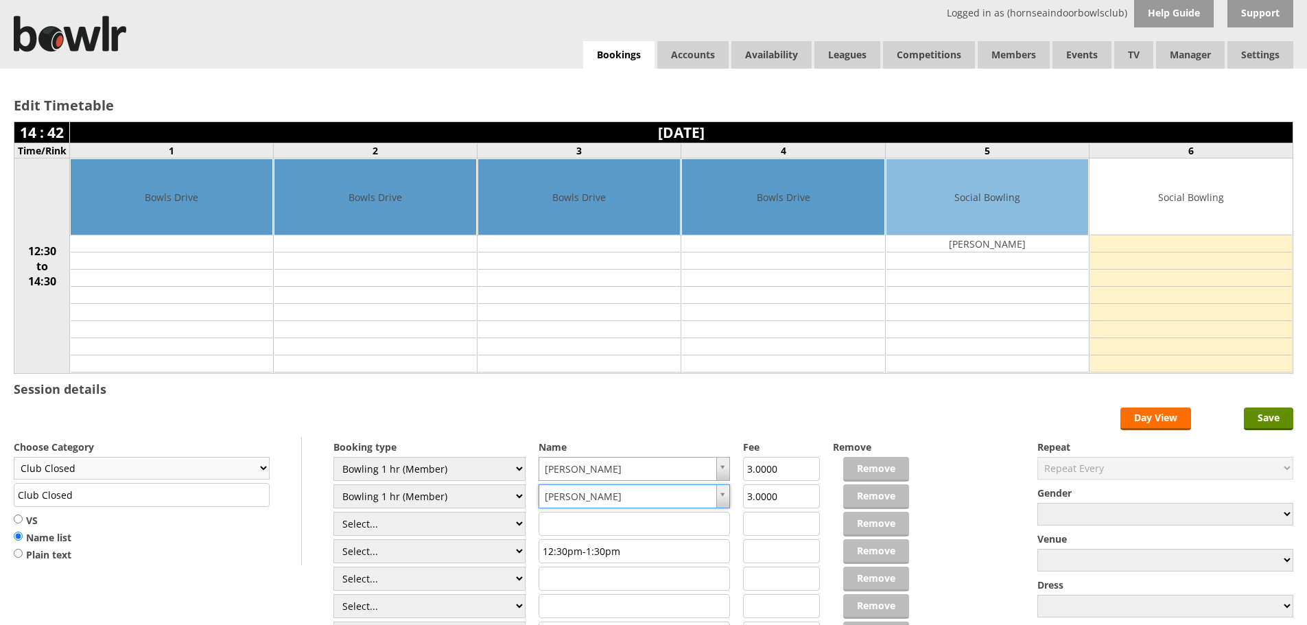
click at [229, 471] on select "Club Closed Singles League Triples League Pairs League Friendly Social Bowling …" at bounding box center [142, 468] width 256 height 23
select select "119"
click at [14, 457] on select "Club Closed Singles League Triples League Pairs League Friendly Social Bowling …" at bounding box center [142, 468] width 256 height 23
type input "Social Bowling"
click at [1259, 419] on input "Save" at bounding box center [1268, 419] width 49 height 23
